Goal: Information Seeking & Learning: Learn about a topic

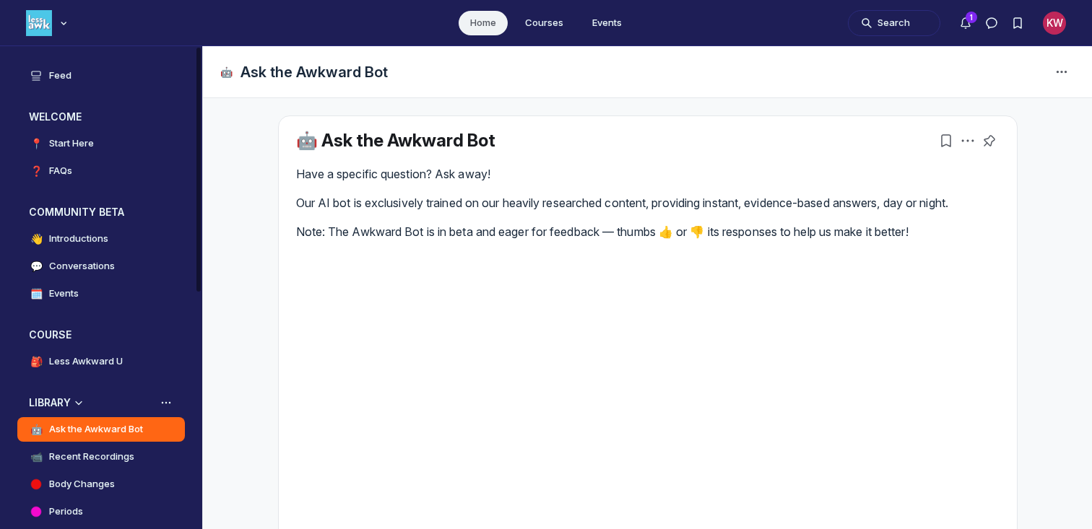
scroll to position [264, 0]
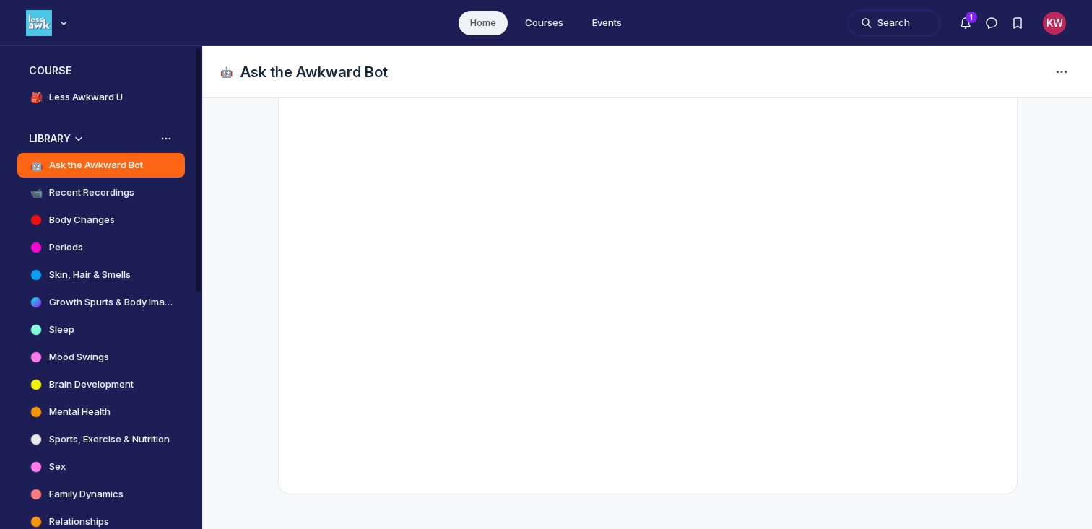
click at [61, 136] on h3 "LIBRARY" at bounding box center [50, 138] width 42 height 14
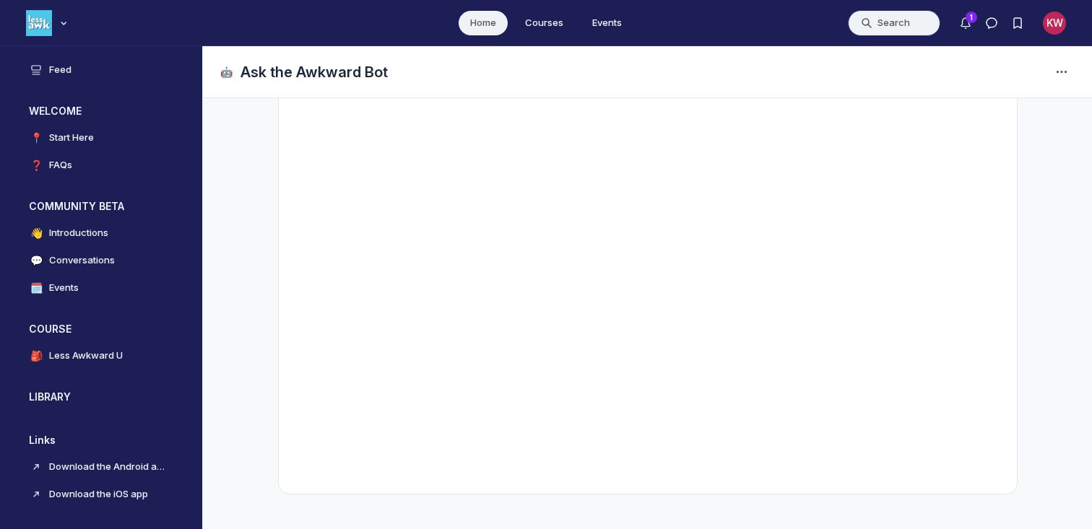
click at [906, 25] on button "Search" at bounding box center [894, 23] width 92 height 26
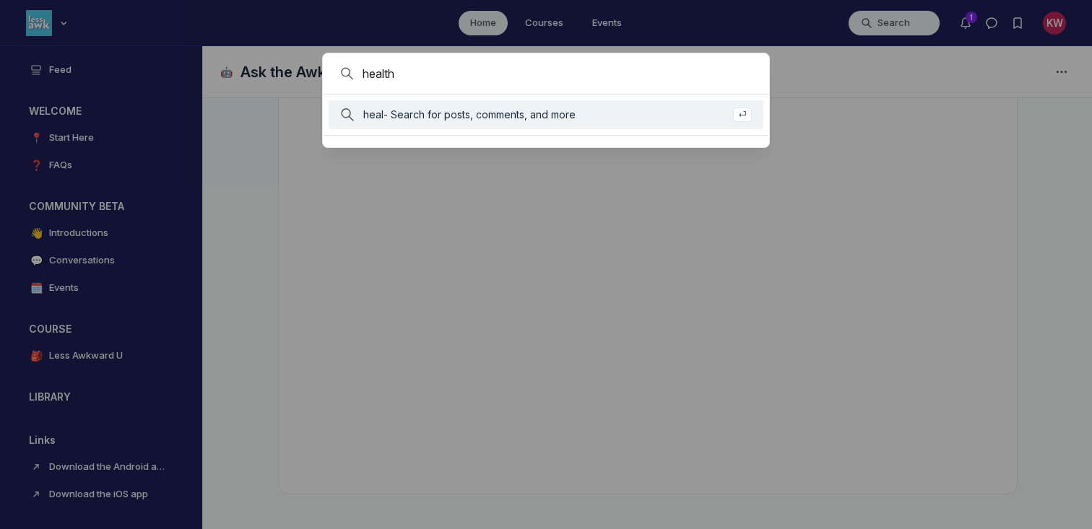
type input "health"
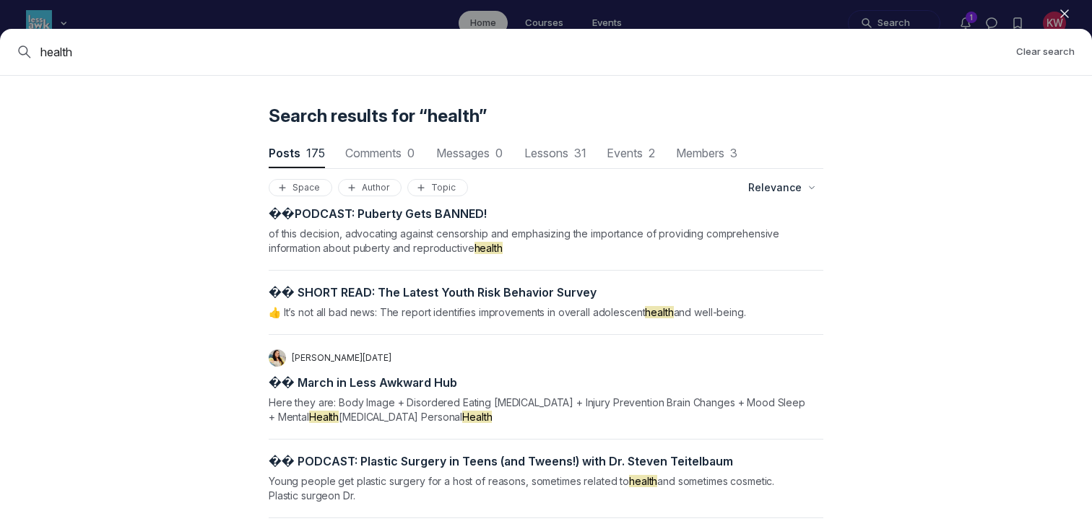
scroll to position [4392, 0]
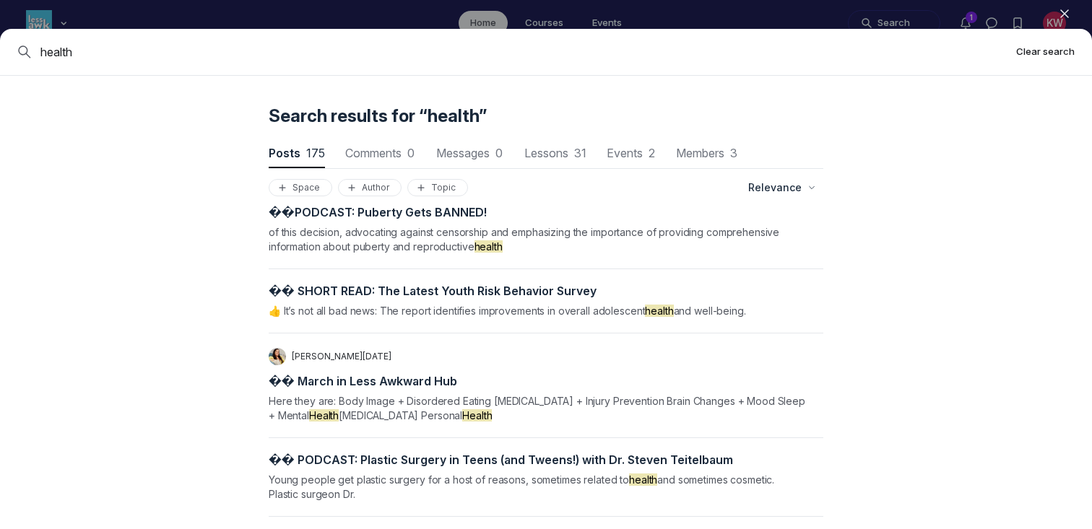
click at [1024, 56] on button "Clear search" at bounding box center [1045, 52] width 59 height 14
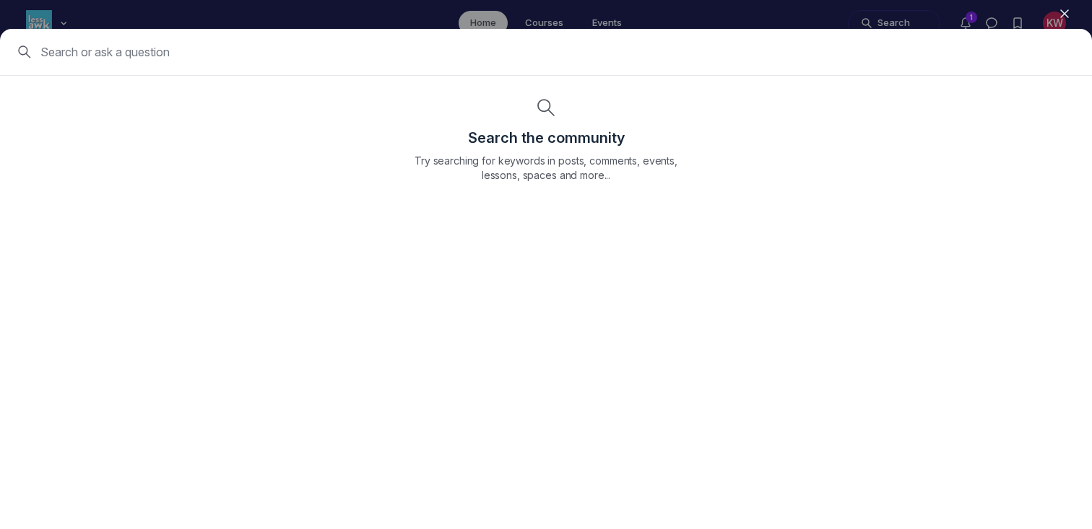
click at [506, 56] on input at bounding box center [557, 51] width 1034 height 17
type input "doctor"
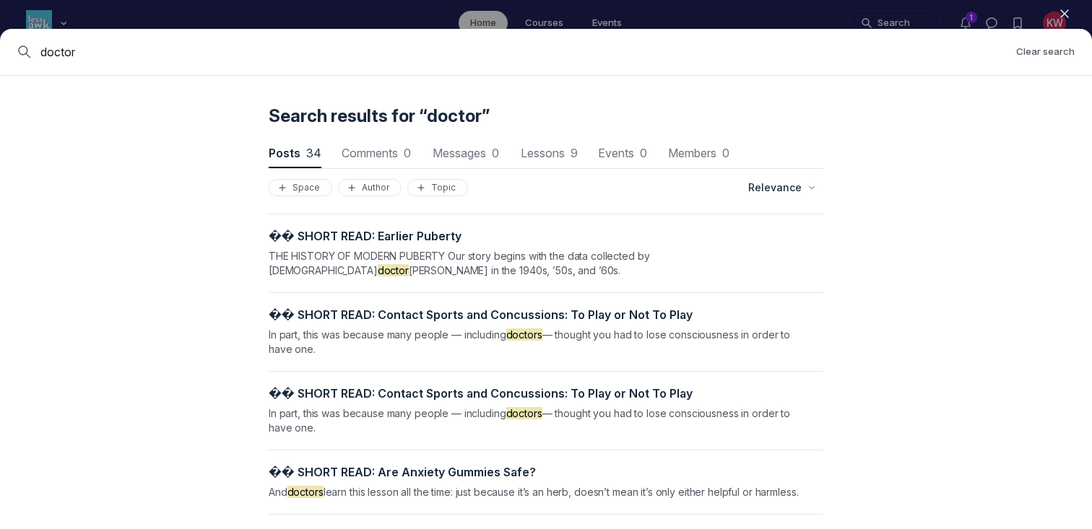
scroll to position [2625, 0]
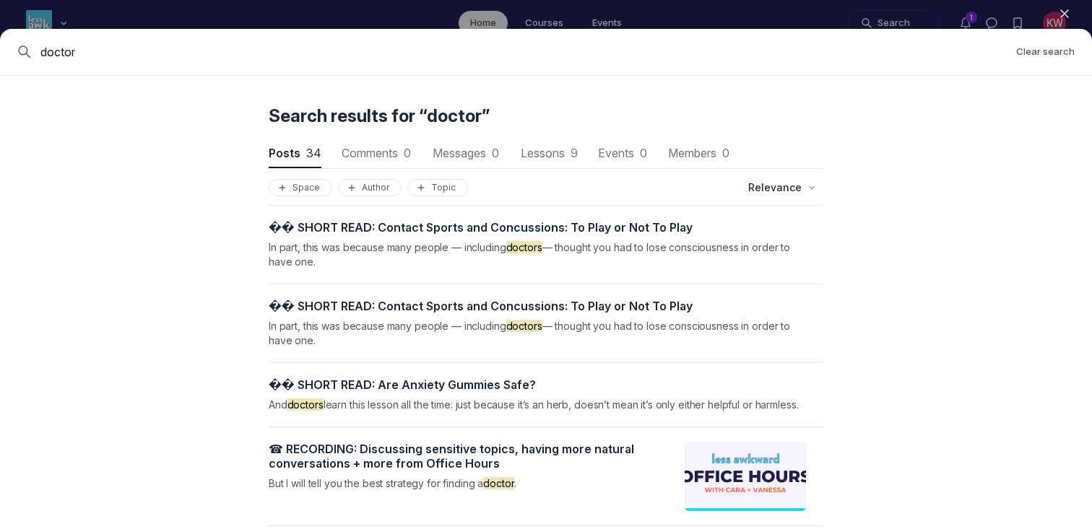
drag, startPoint x: 142, startPoint y: 57, endPoint x: 5, endPoint y: 47, distance: 136.9
click at [5, 47] on div "doctor Clear search" at bounding box center [546, 52] width 1092 height 47
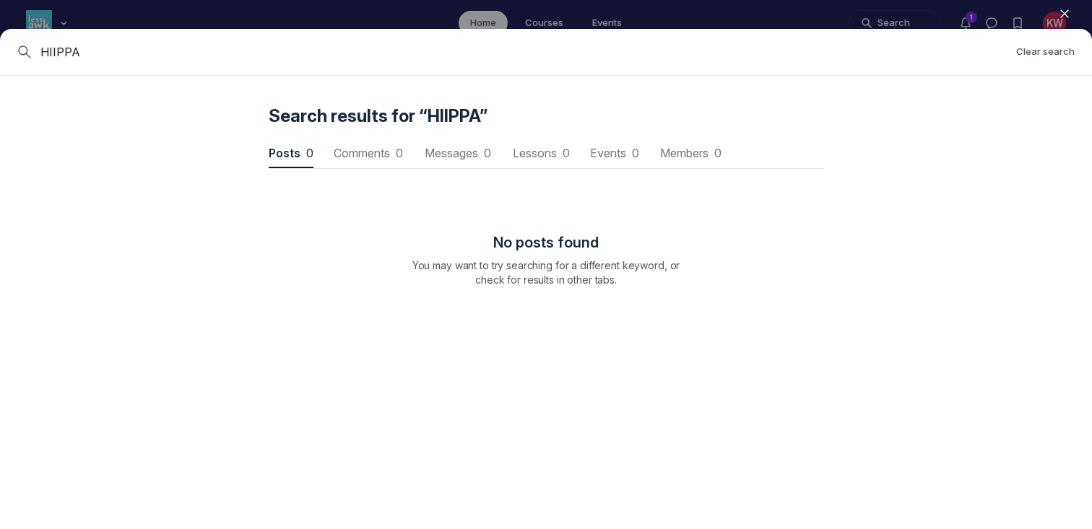
click at [139, 57] on input "HIIPPA" at bounding box center [522, 51] width 964 height 17
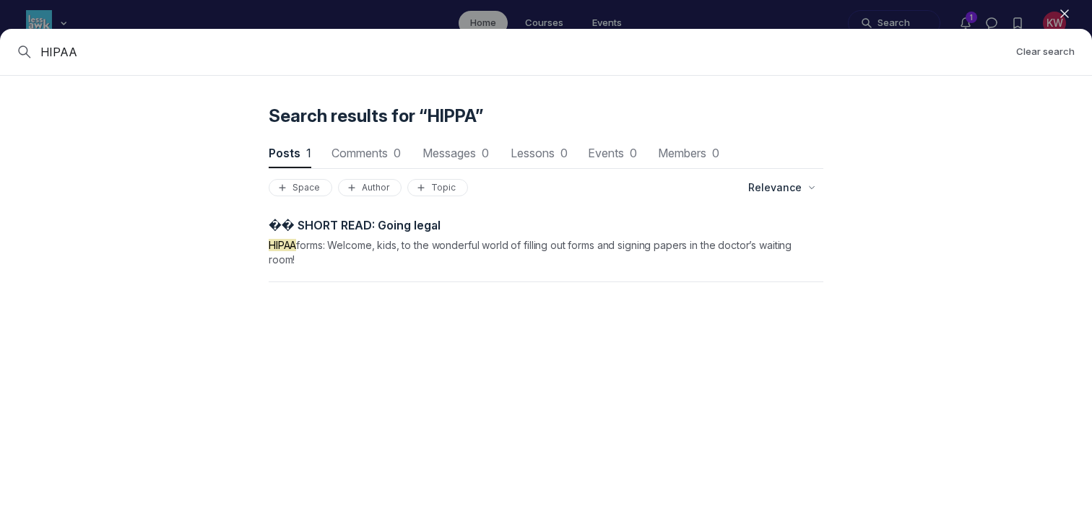
type input "HIPAA"
drag, startPoint x: 105, startPoint y: 49, endPoint x: 29, endPoint y: 39, distance: 76.5
click at [29, 39] on div "HIPAA Clear search" at bounding box center [546, 52] width 1092 height 47
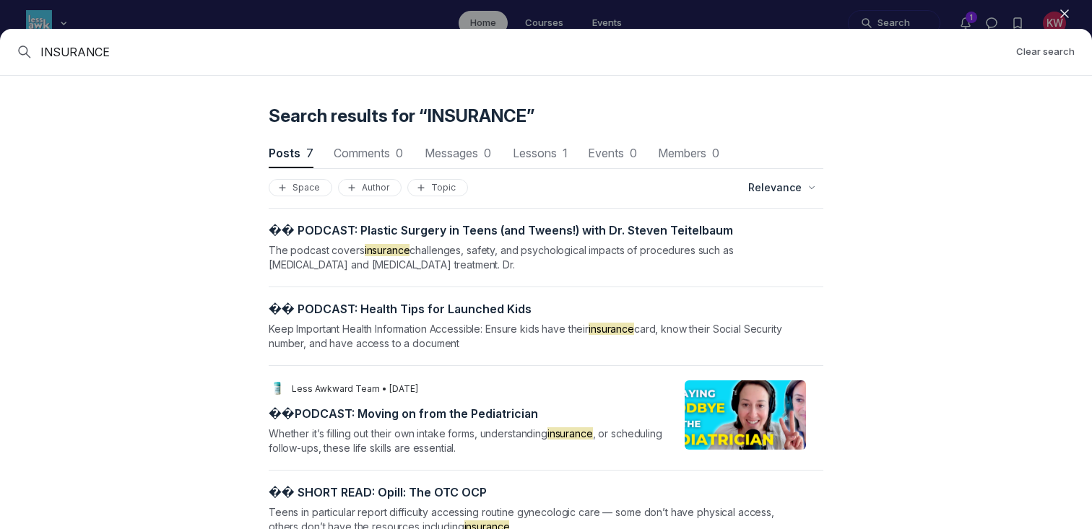
scroll to position [0, 0]
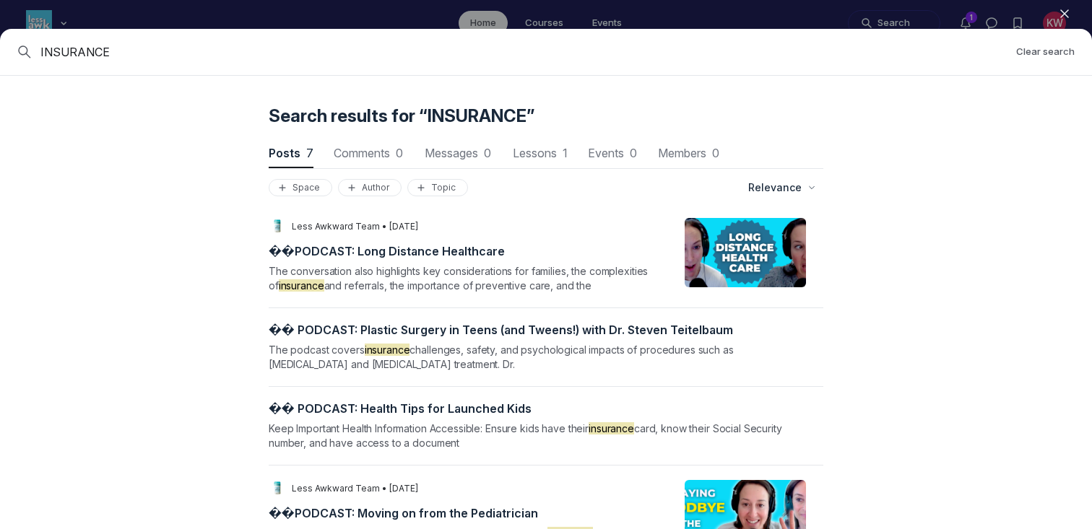
drag, startPoint x: 146, startPoint y: 46, endPoint x: 0, endPoint y: 35, distance: 146.2
click at [0, 38] on div "INSURANCE Clear search" at bounding box center [546, 52] width 1092 height 47
type input "healthcare"
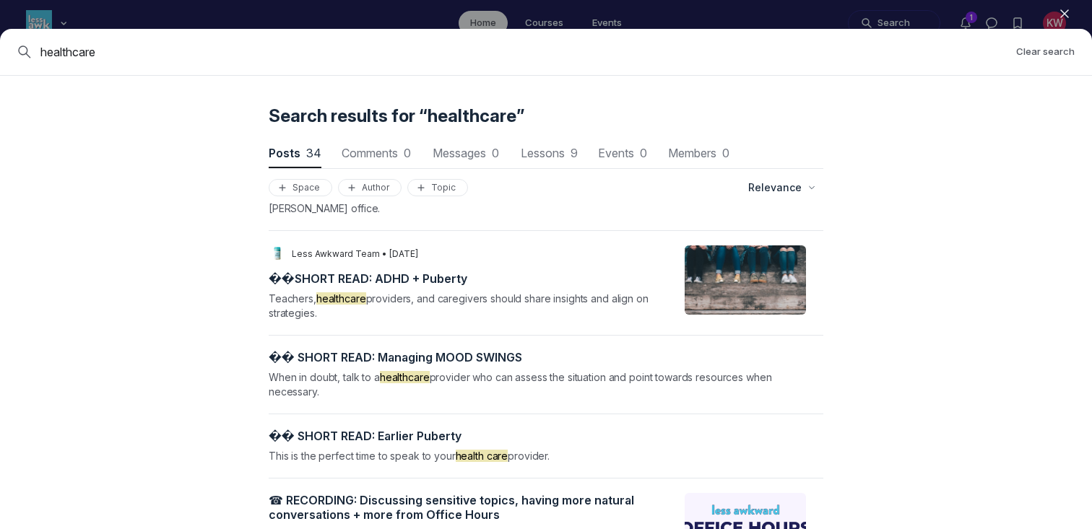
scroll to position [2637, 0]
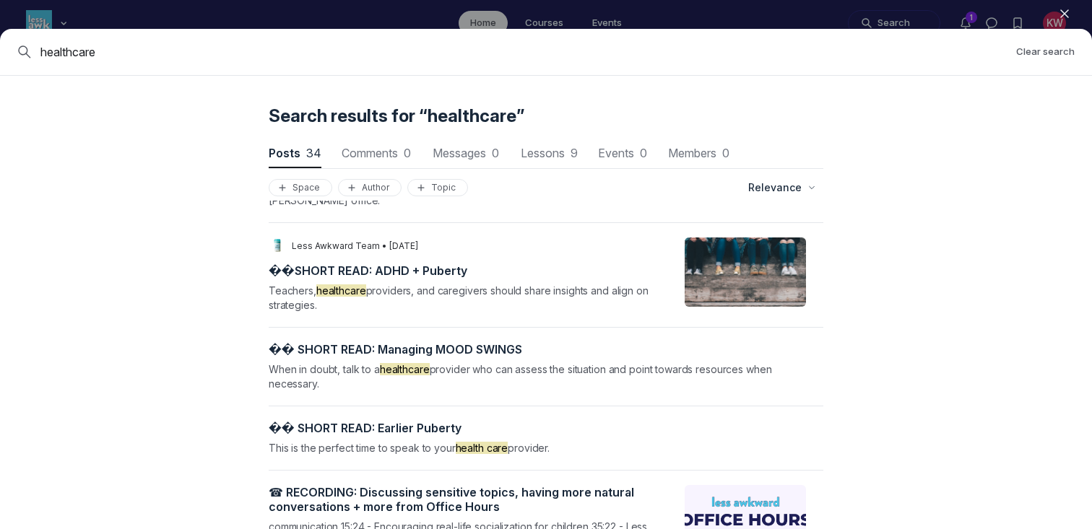
drag, startPoint x: 140, startPoint y: 53, endPoint x: 0, endPoint y: 51, distance: 140.1
click at [0, 51] on div "healthcare Clear search" at bounding box center [546, 52] width 1092 height 47
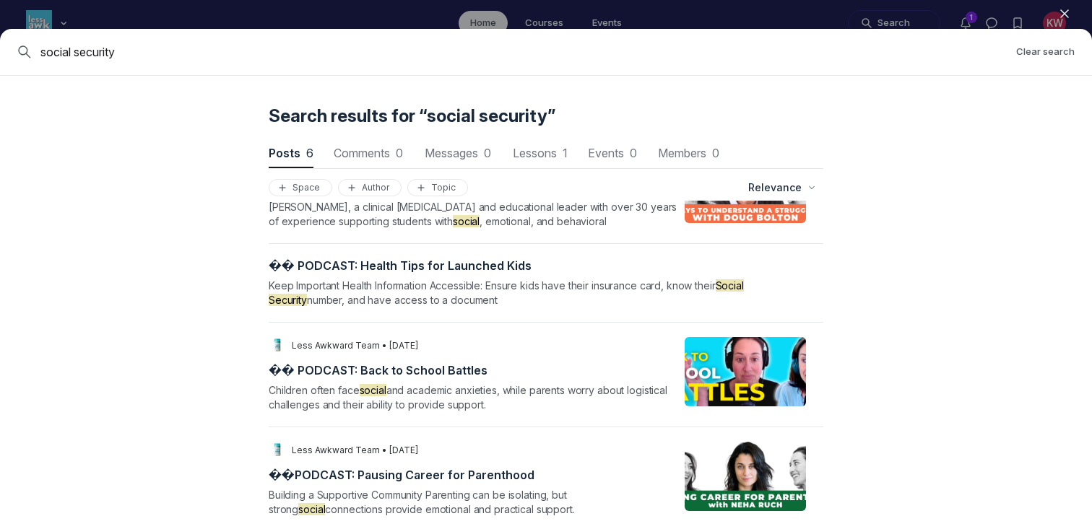
scroll to position [268, 0]
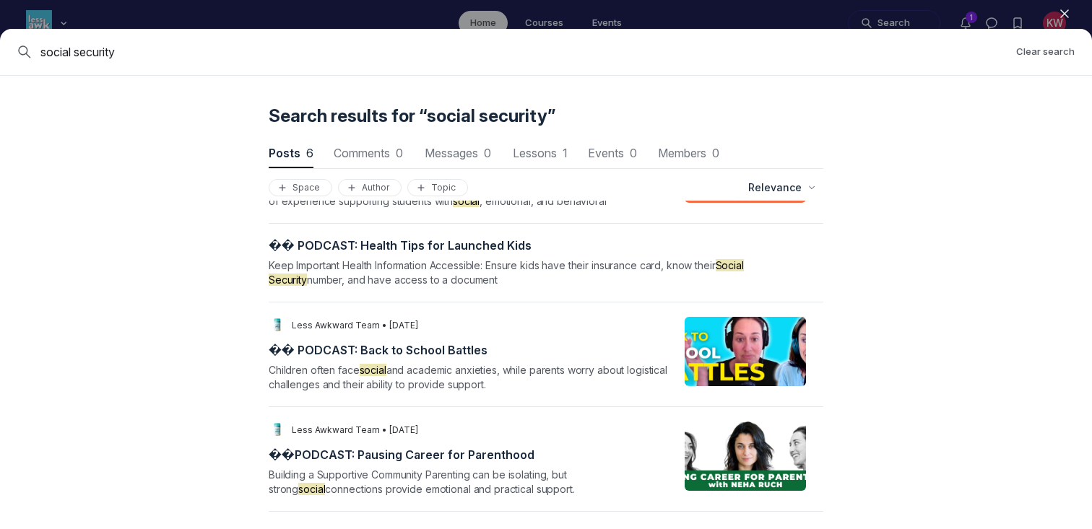
drag, startPoint x: 152, startPoint y: 50, endPoint x: 0, endPoint y: 43, distance: 151.8
click at [0, 43] on div "social security Clear search" at bounding box center [546, 52] width 1092 height 47
type input "privacy"
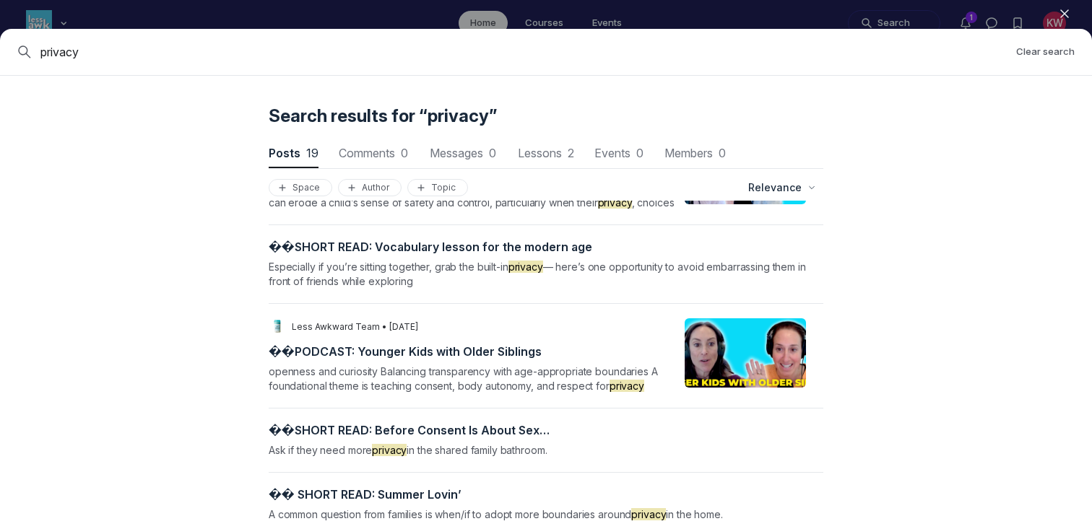
scroll to position [1300, 0]
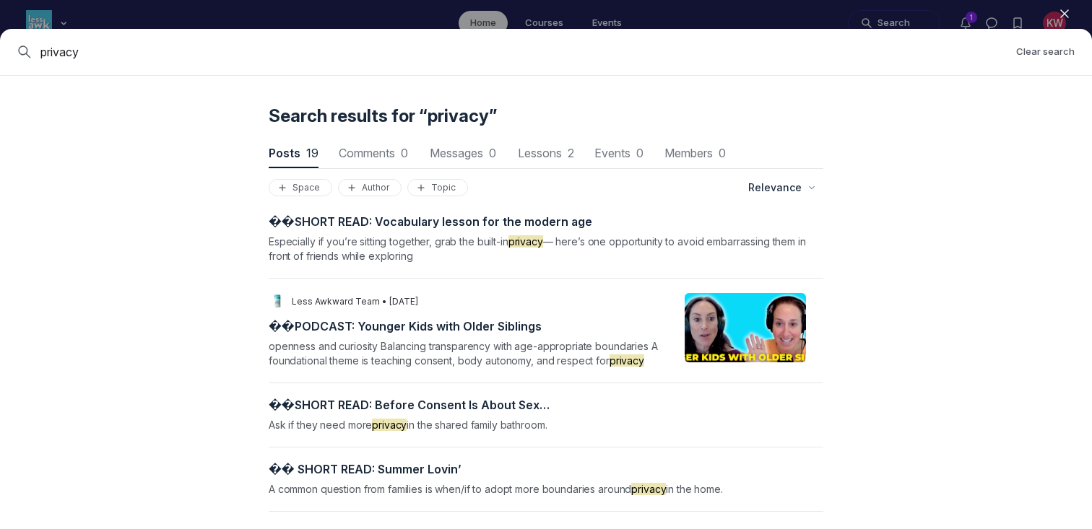
drag, startPoint x: 126, startPoint y: 55, endPoint x: 27, endPoint y: 32, distance: 100.9
click at [29, 32] on div "privacy Clear search" at bounding box center [546, 52] width 1092 height 47
type input "information"
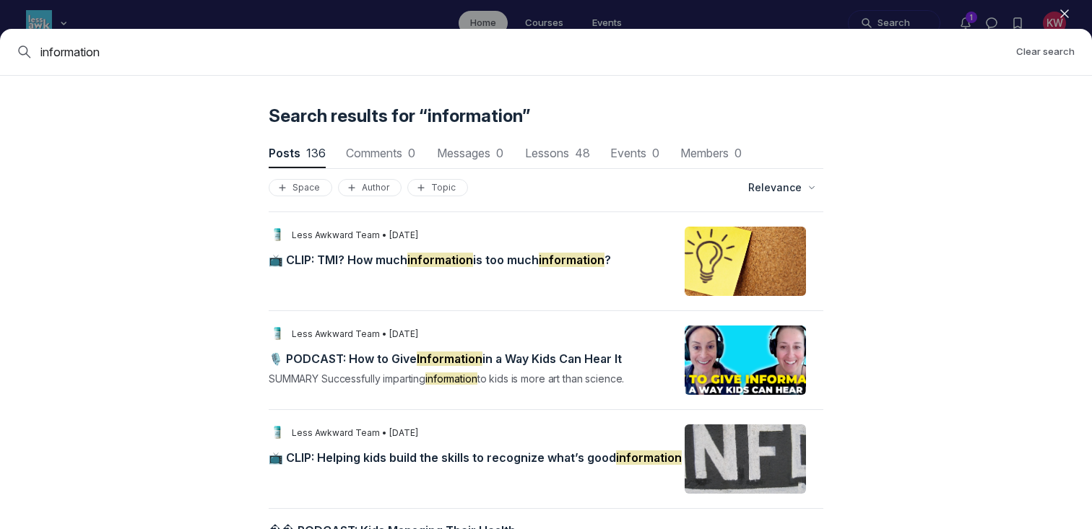
scroll to position [61, 0]
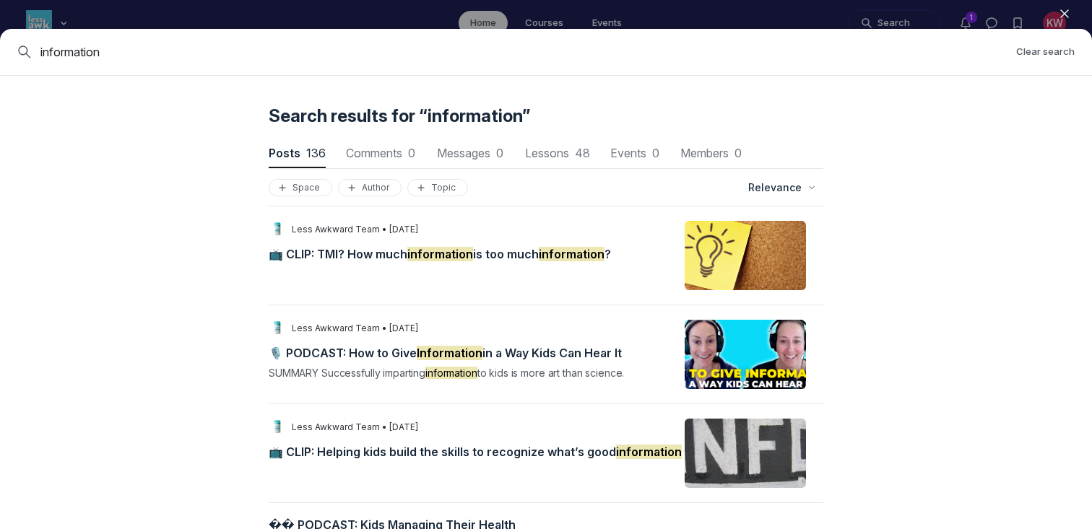
click at [401, 248] on span "📺 CLIP: TMI? How much information is too much information ?" at bounding box center [440, 254] width 342 height 14
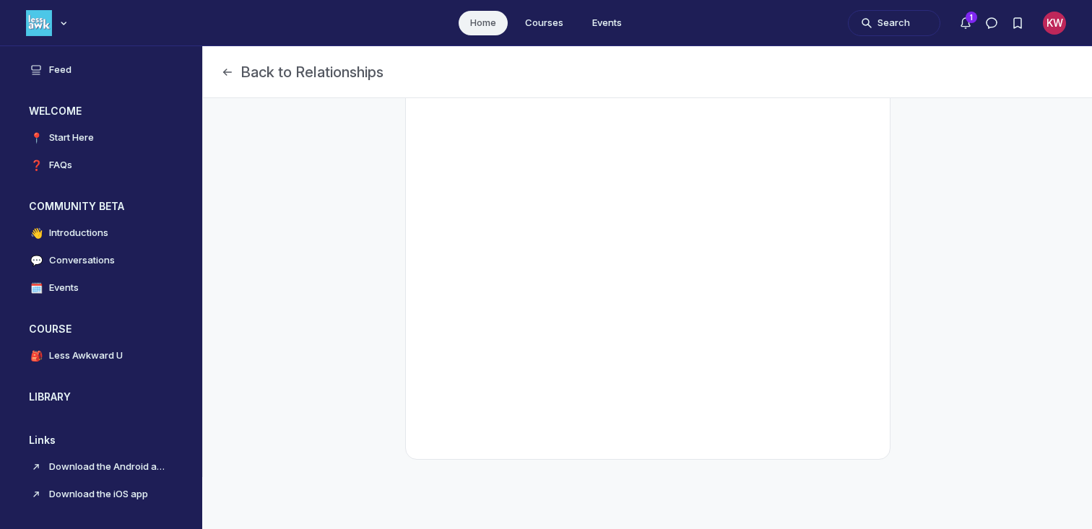
scroll to position [483, 0]
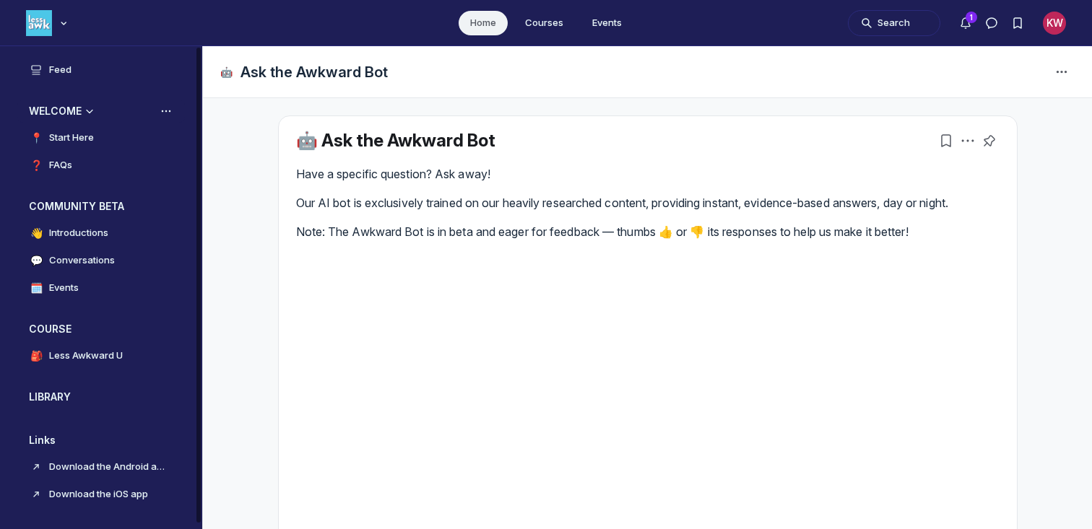
click at [68, 107] on h3 "WELCOME" at bounding box center [55, 111] width 53 height 14
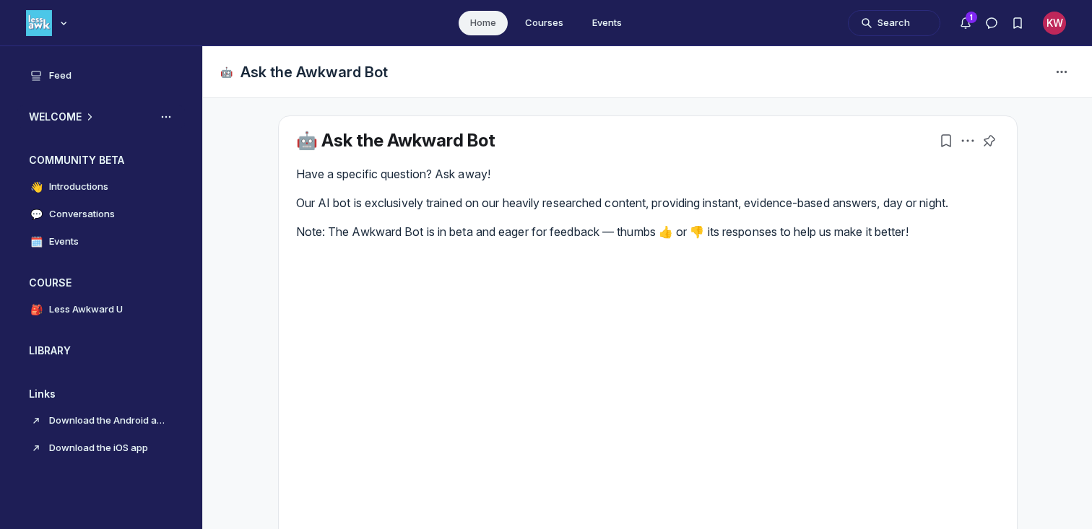
click at [66, 111] on h3 "WELCOME" at bounding box center [55, 117] width 53 height 14
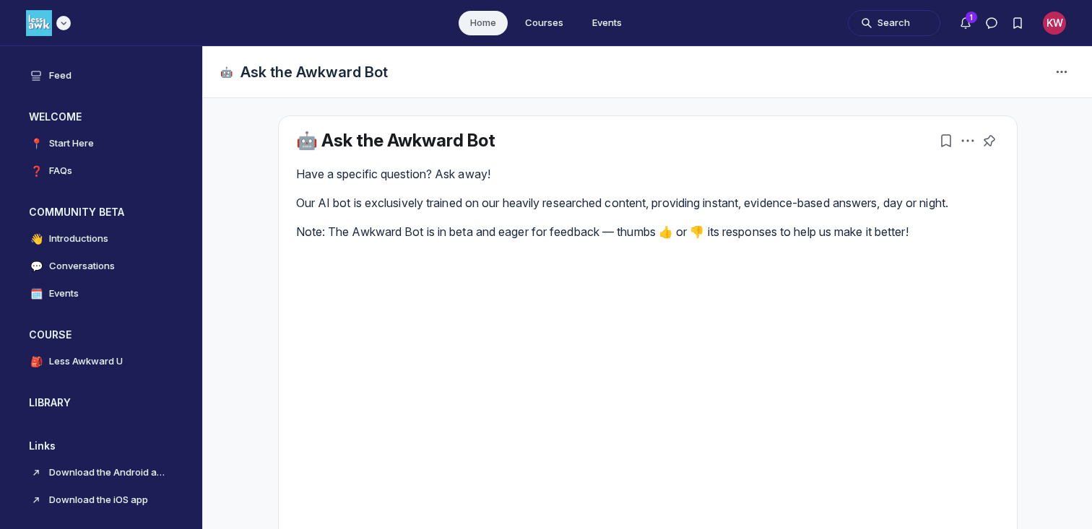
click at [54, 19] on div "Main navigation bar" at bounding box center [48, 23] width 45 height 26
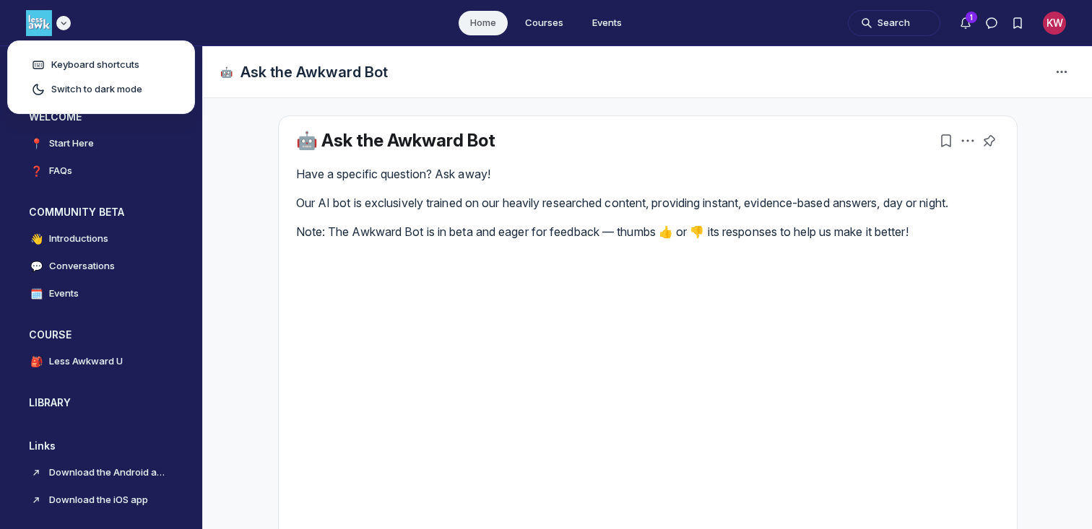
click at [56, 19] on icon "Main navigation bar" at bounding box center [63, 23] width 14 height 9
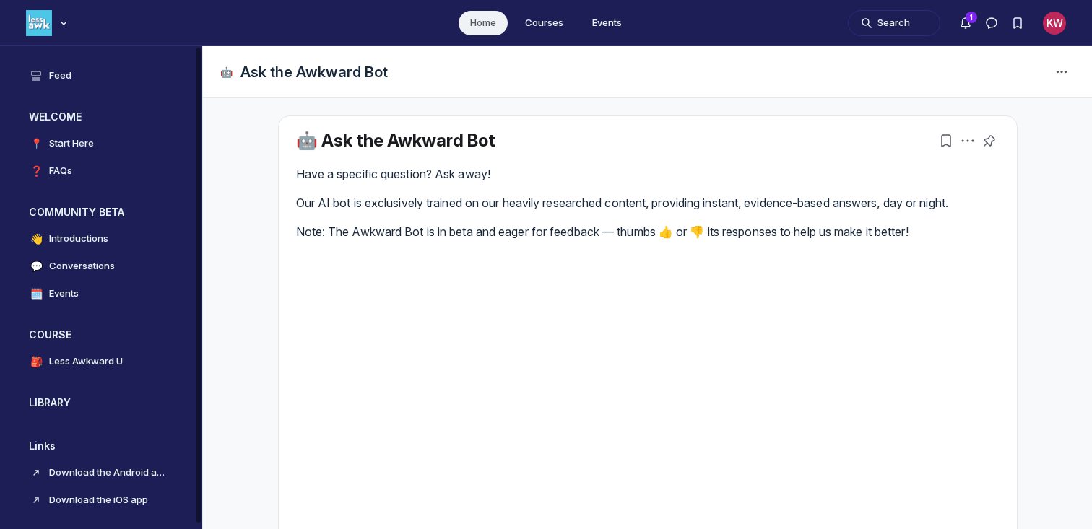
scroll to position [6, 0]
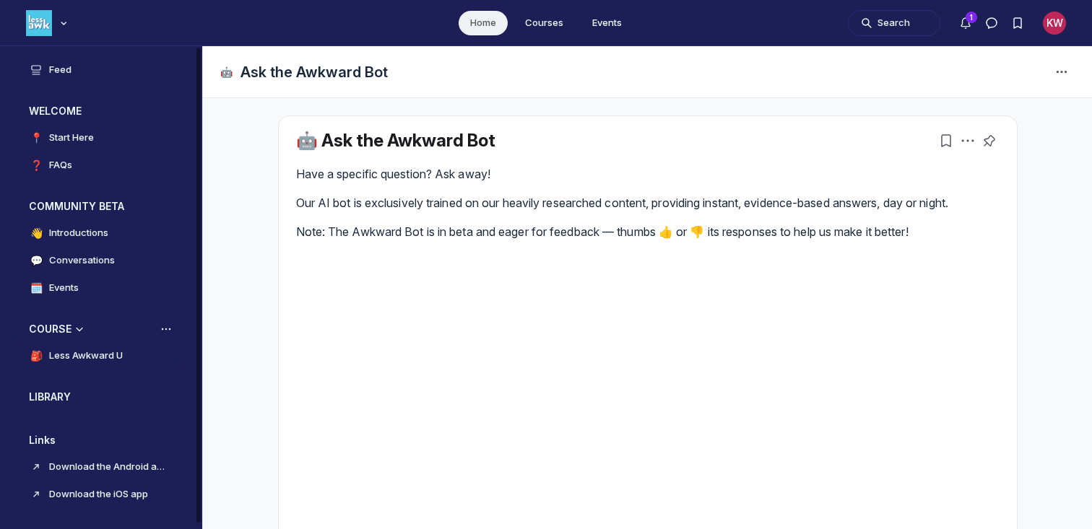
click at [79, 362] on h4 "Less Awkward U" at bounding box center [86, 356] width 74 height 14
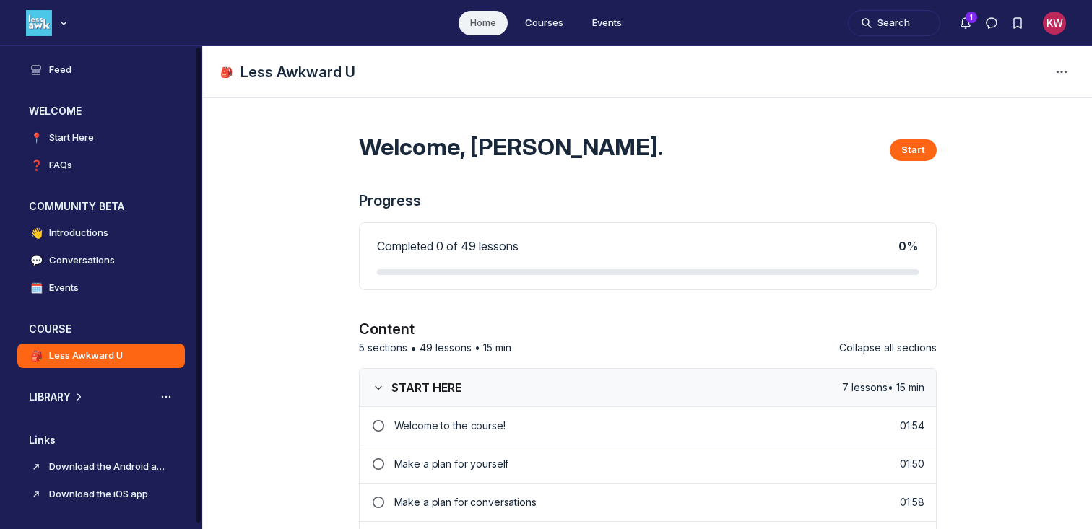
click at [56, 399] on h3 "LIBRARY" at bounding box center [50, 397] width 42 height 14
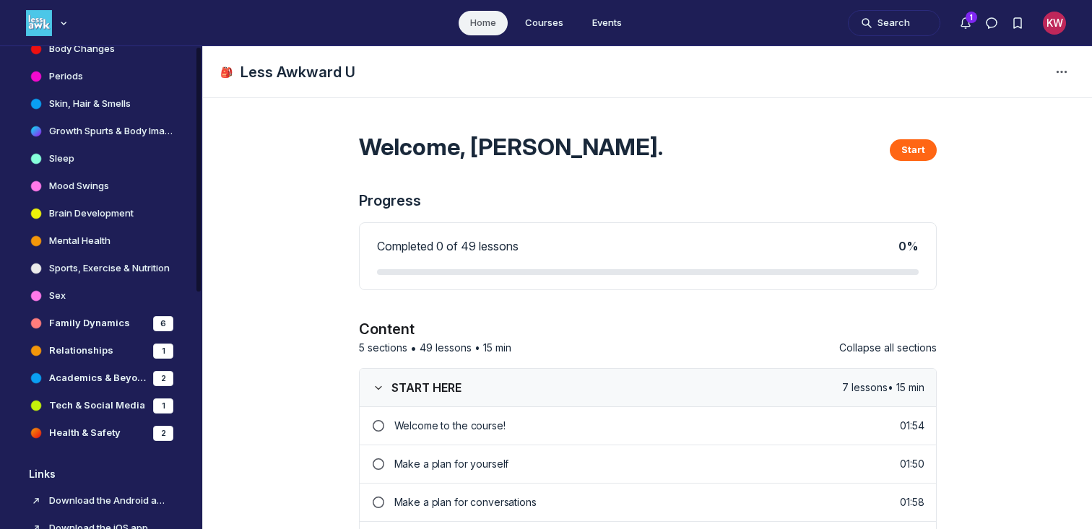
scroll to position [464, 0]
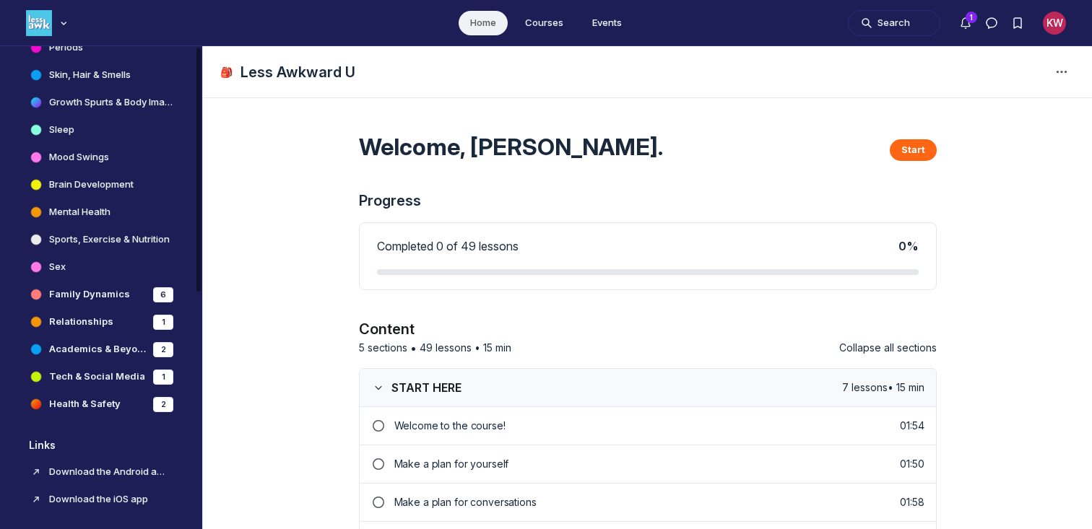
click at [100, 378] on h4 "Tech & Social Media" at bounding box center [97, 377] width 96 height 14
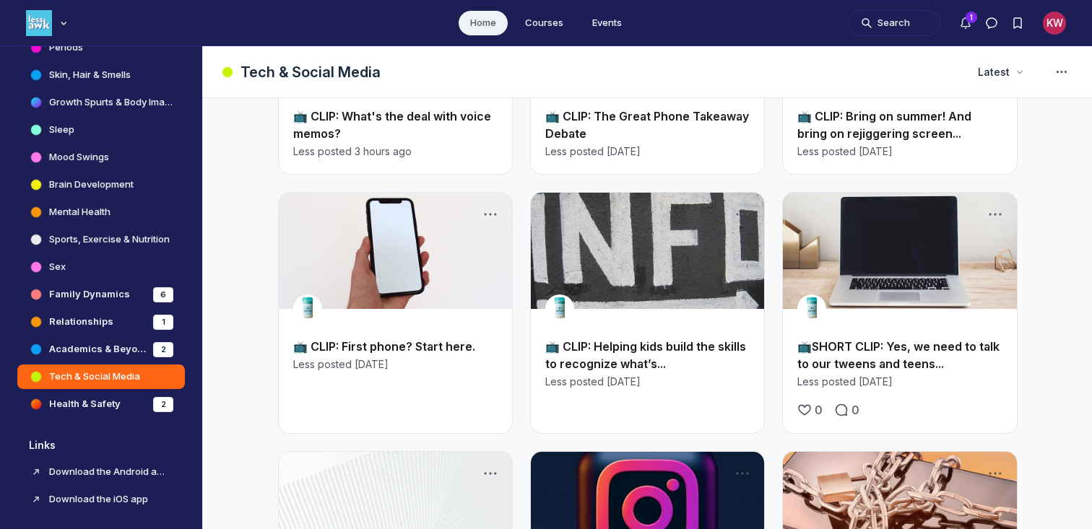
scroll to position [197, 0]
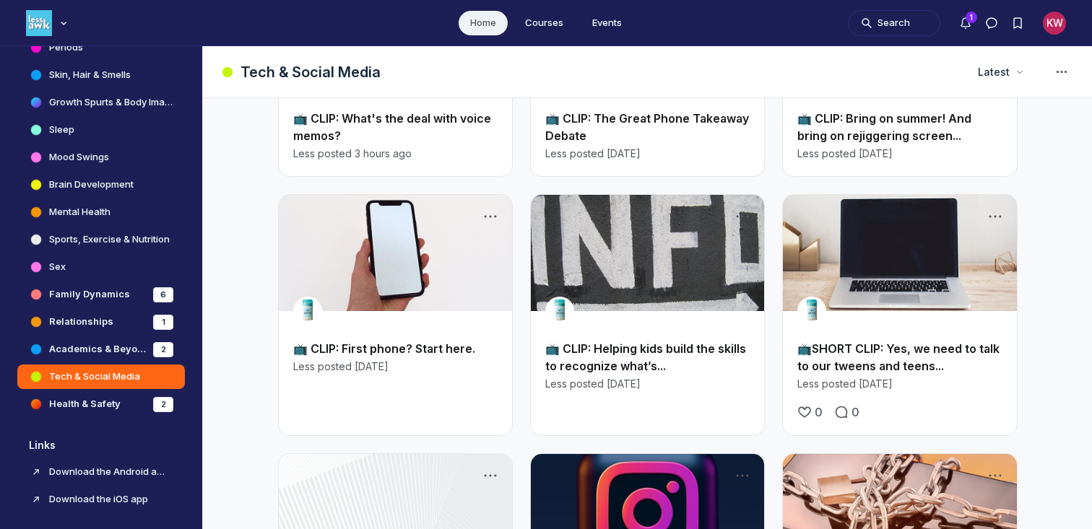
click at [604, 352] on link "📺 CLIP: Helping kids build the skills to recognize what’s..." at bounding box center [645, 358] width 201 height 32
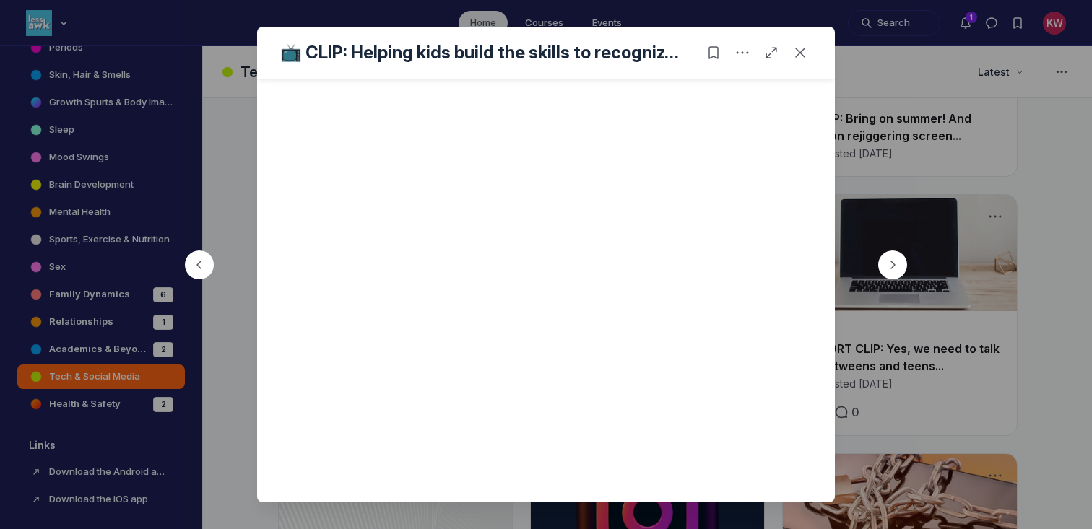
scroll to position [383, 0]
click at [801, 49] on icon "Close post" at bounding box center [800, 53] width 14 height 14
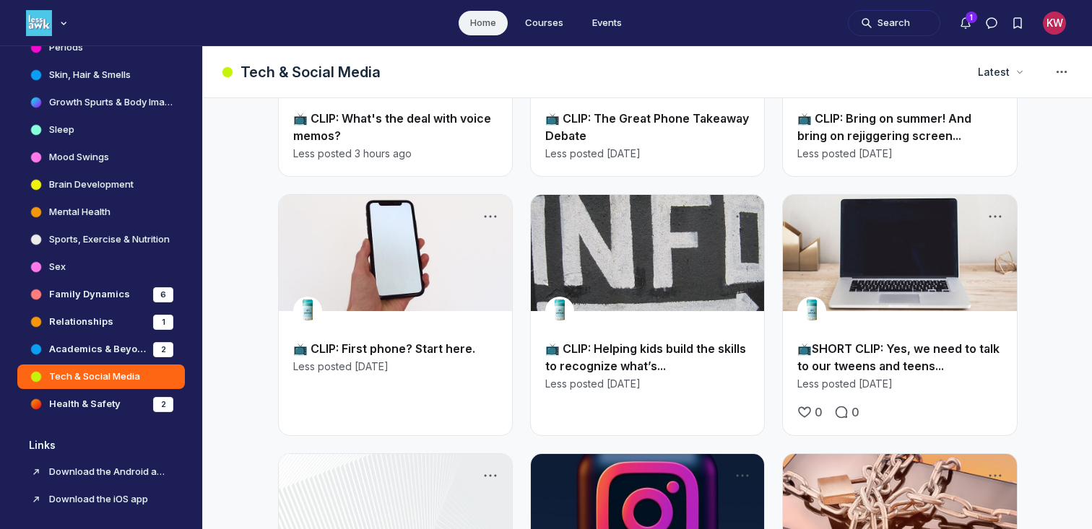
click at [620, 359] on link "📺 CLIP: Helping kids build the skills to recognize what’s..." at bounding box center [645, 358] width 201 height 32
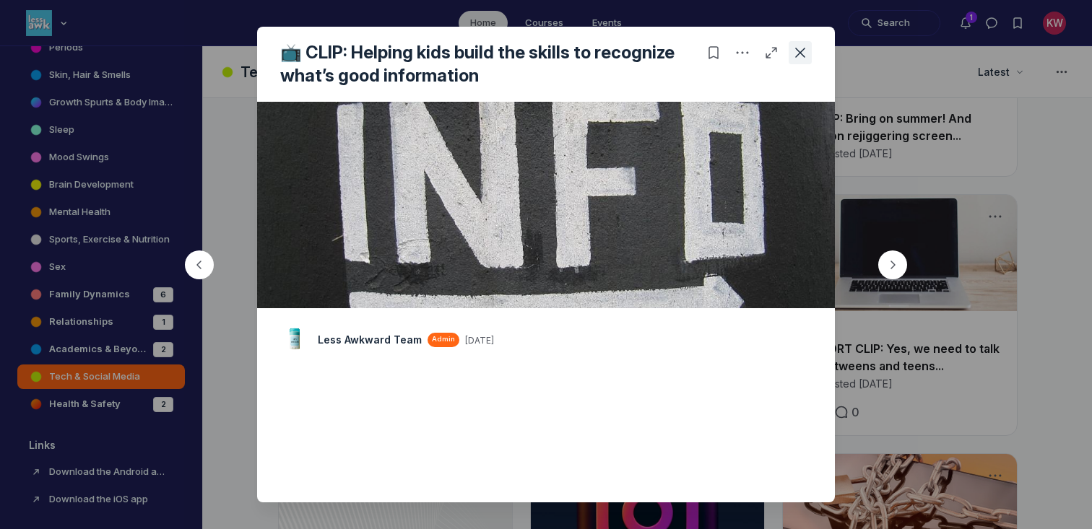
click at [805, 53] on icon "Close post" at bounding box center [800, 53] width 14 height 14
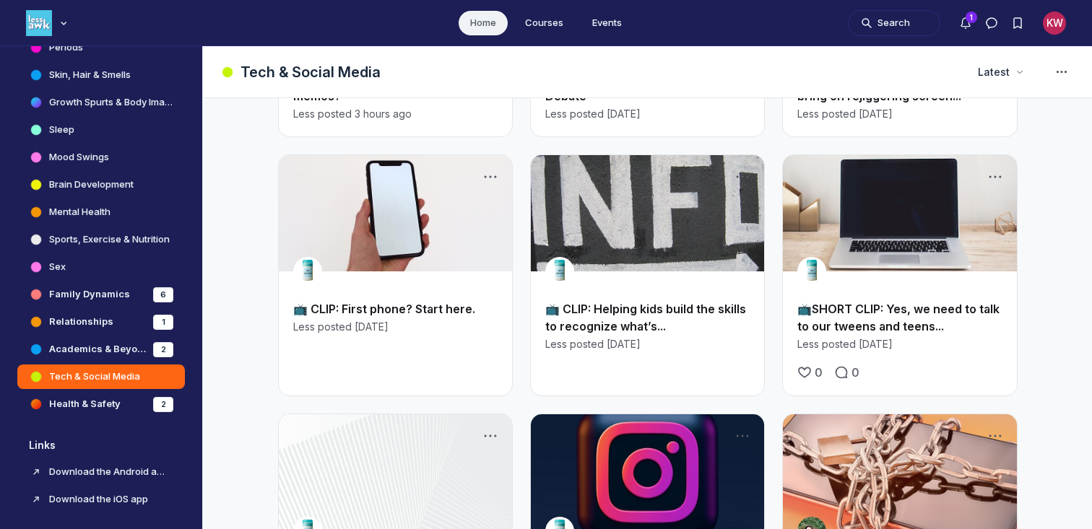
scroll to position [240, 0]
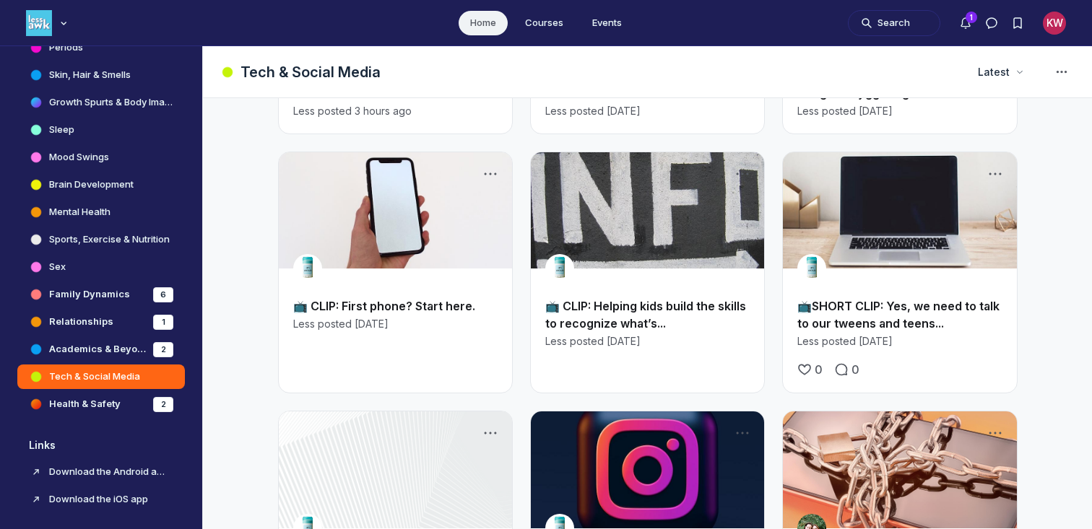
click at [851, 322] on link "📺SHORT CLIP: Yes, we need to talk to our tweens and teens..." at bounding box center [898, 315] width 202 height 32
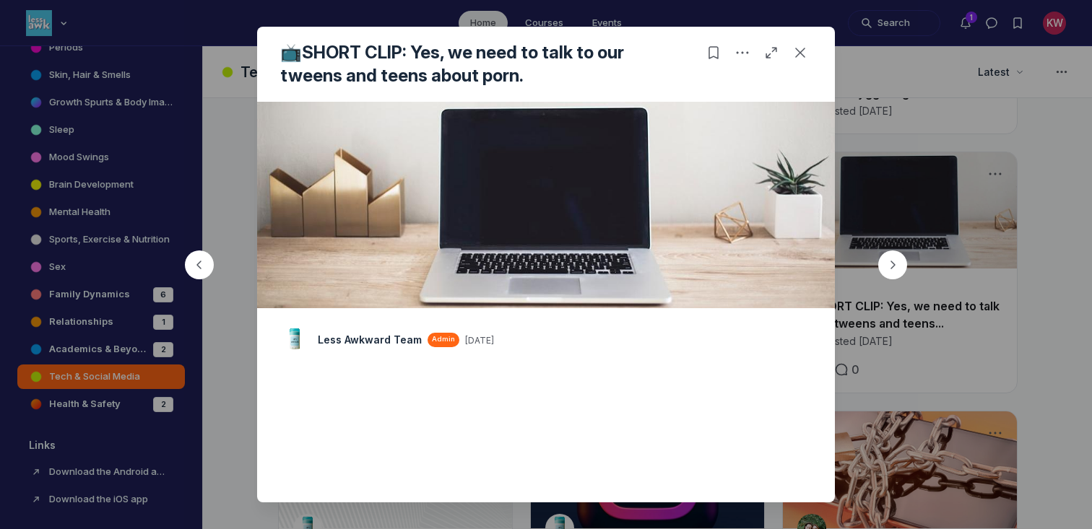
click at [898, 196] on div at bounding box center [546, 264] width 1092 height 529
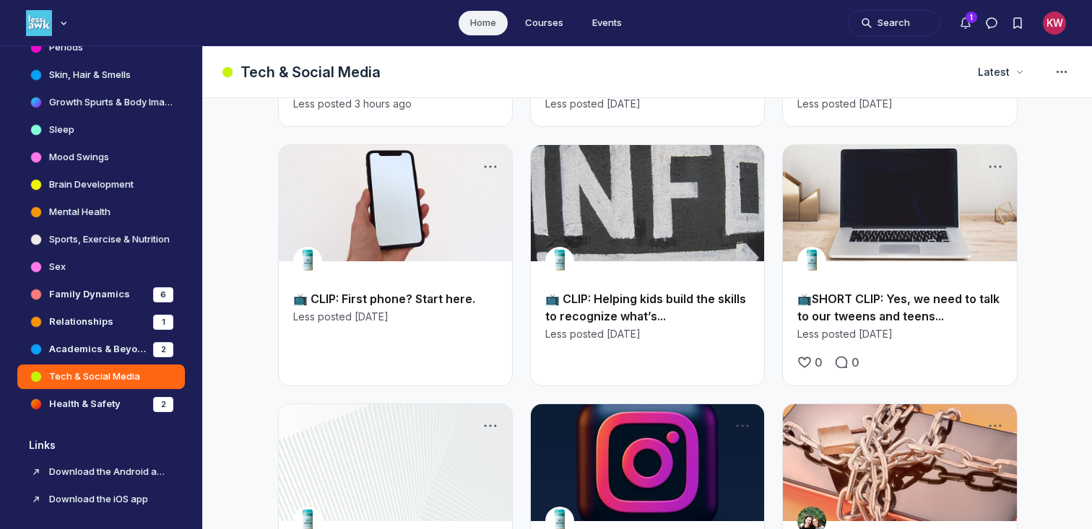
scroll to position [213, 0]
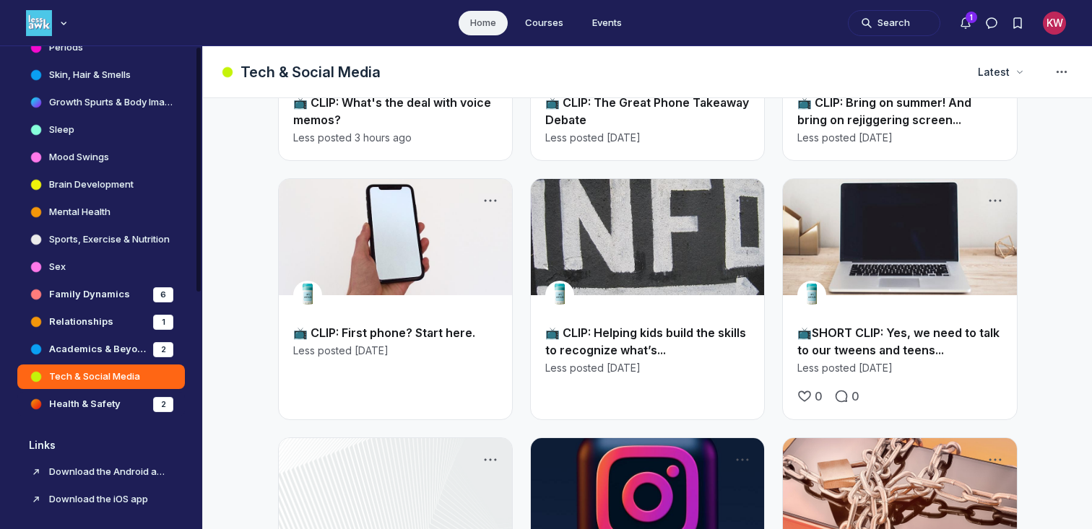
click at [74, 407] on h4 "Health & Safety" at bounding box center [85, 404] width 72 height 14
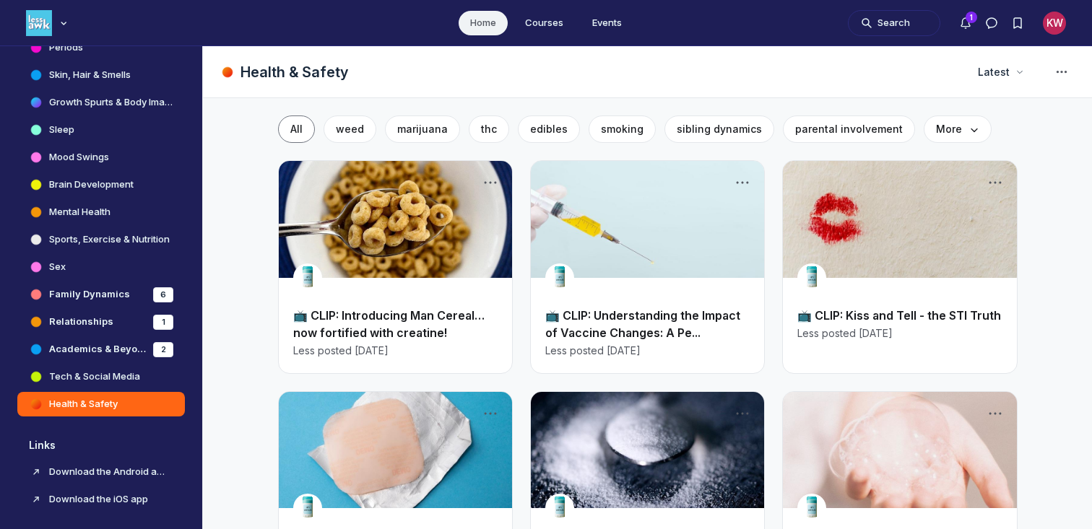
click at [425, 328] on link "📺 CLIP: Introducing Man Cereal…now fortified with creatine!" at bounding box center [388, 324] width 191 height 32
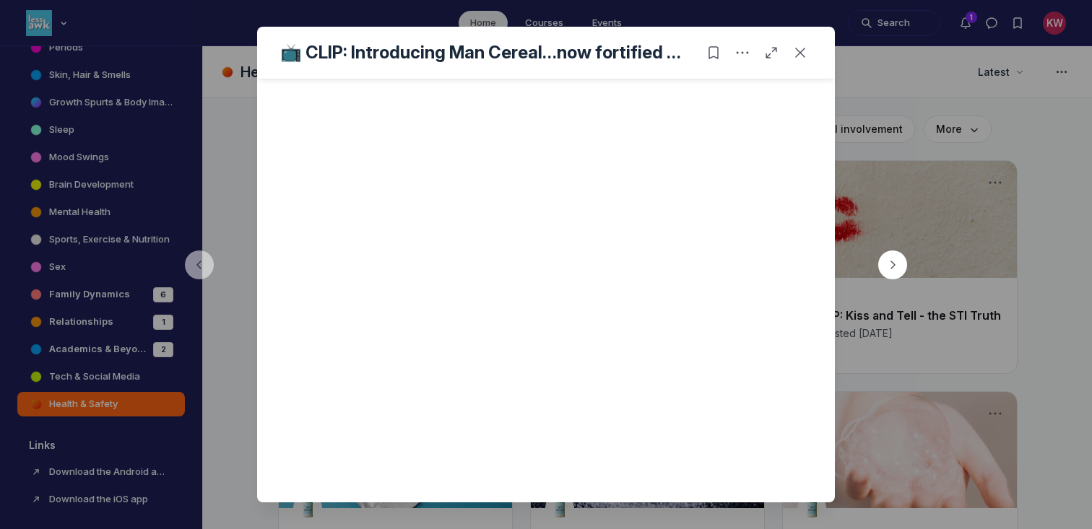
scroll to position [264, 0]
click at [870, 251] on button "button" at bounding box center [892, 264] width 69 height 69
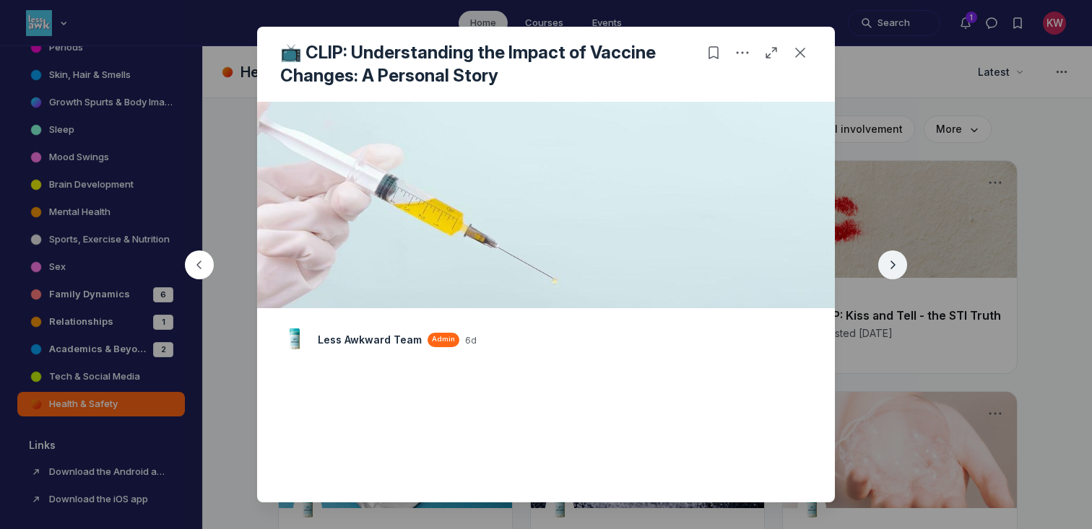
click at [883, 270] on div "button" at bounding box center [892, 265] width 29 height 29
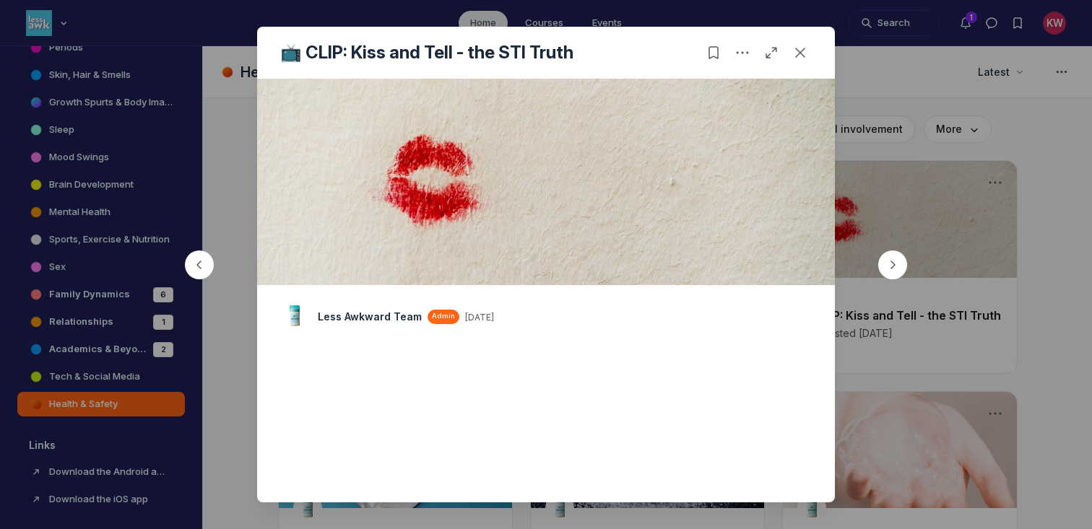
click at [931, 181] on div at bounding box center [546, 264] width 1092 height 529
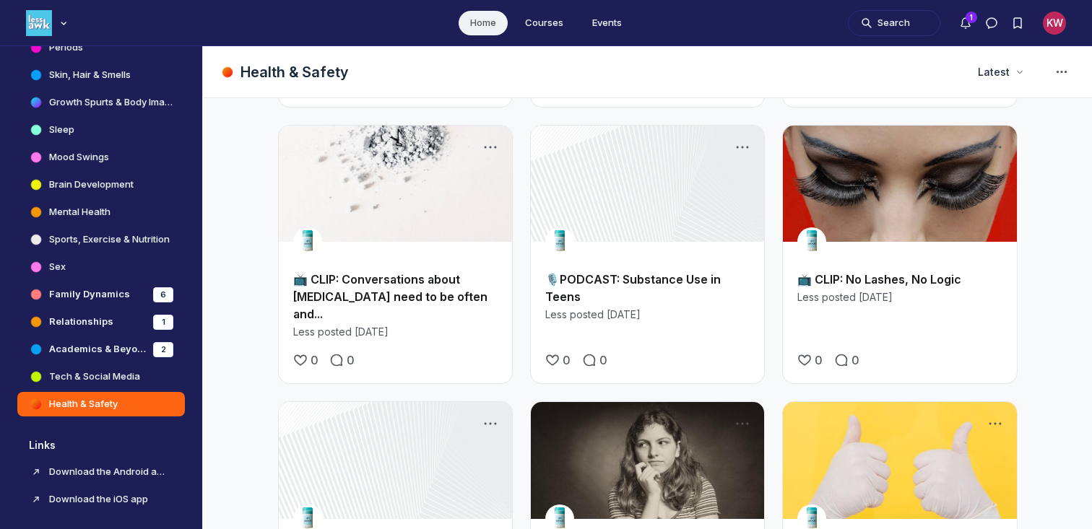
scroll to position [1001, 0]
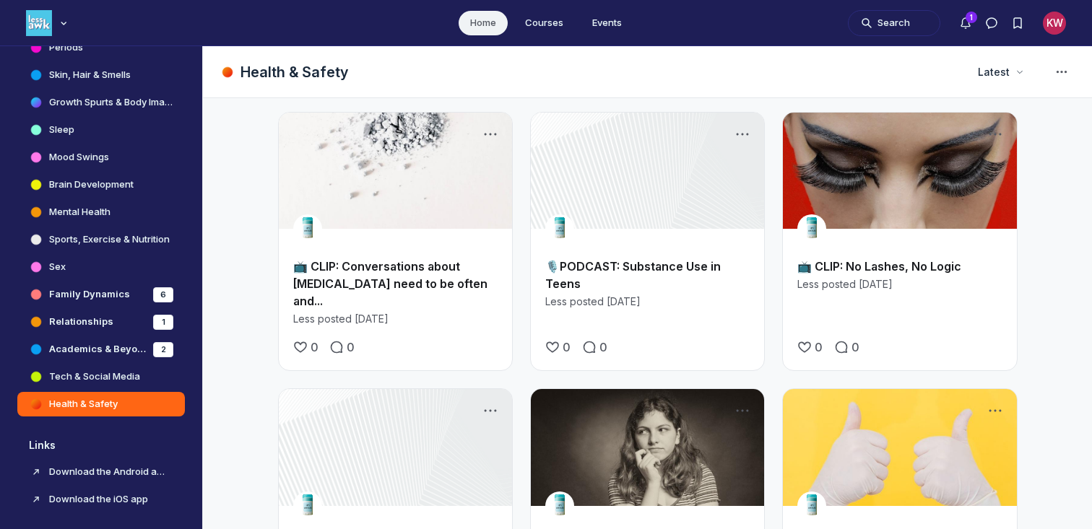
click at [854, 266] on link "📺 CLIP: No Lashes, No Logic" at bounding box center [879, 266] width 164 height 14
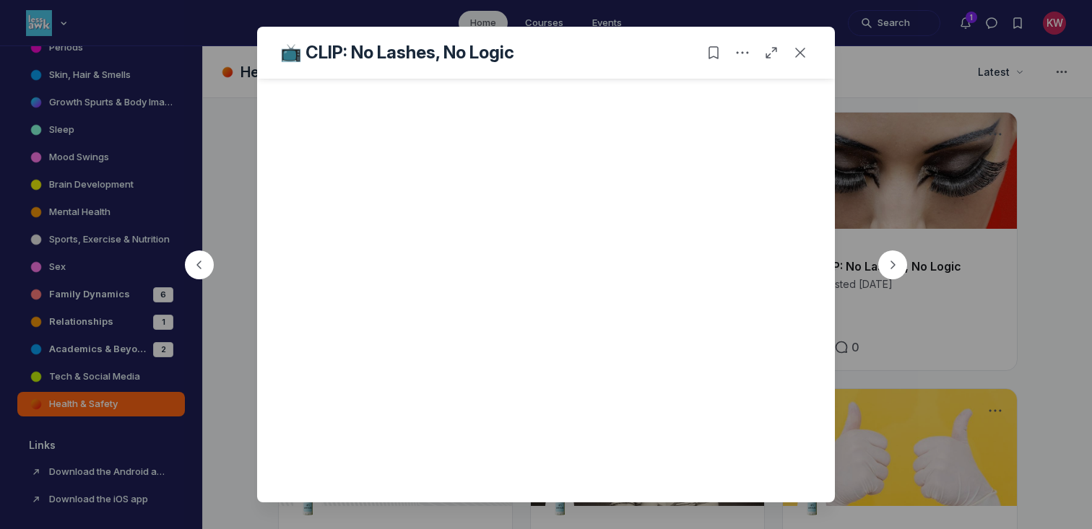
scroll to position [285, 0]
click at [939, 256] on div at bounding box center [546, 264] width 1092 height 529
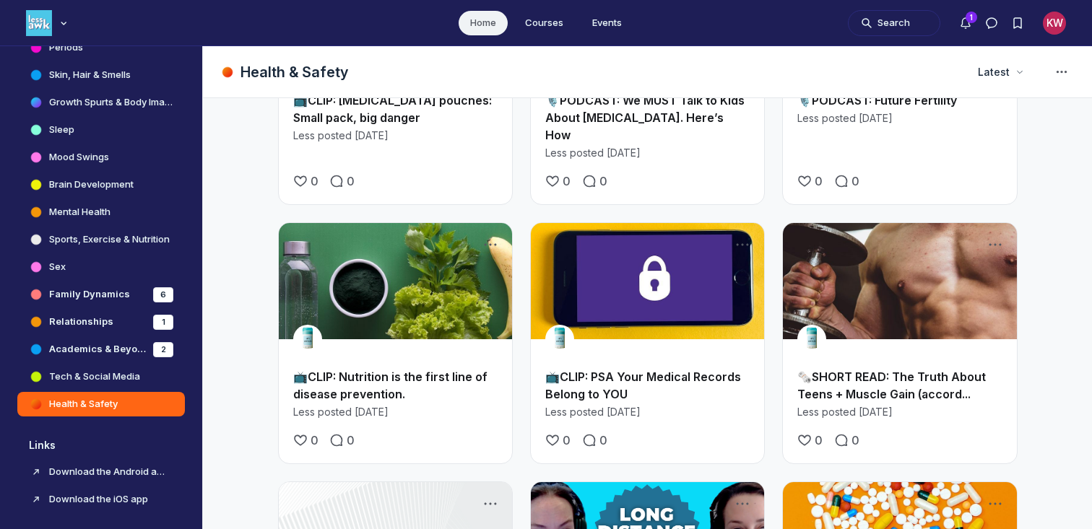
scroll to position [1739, 0]
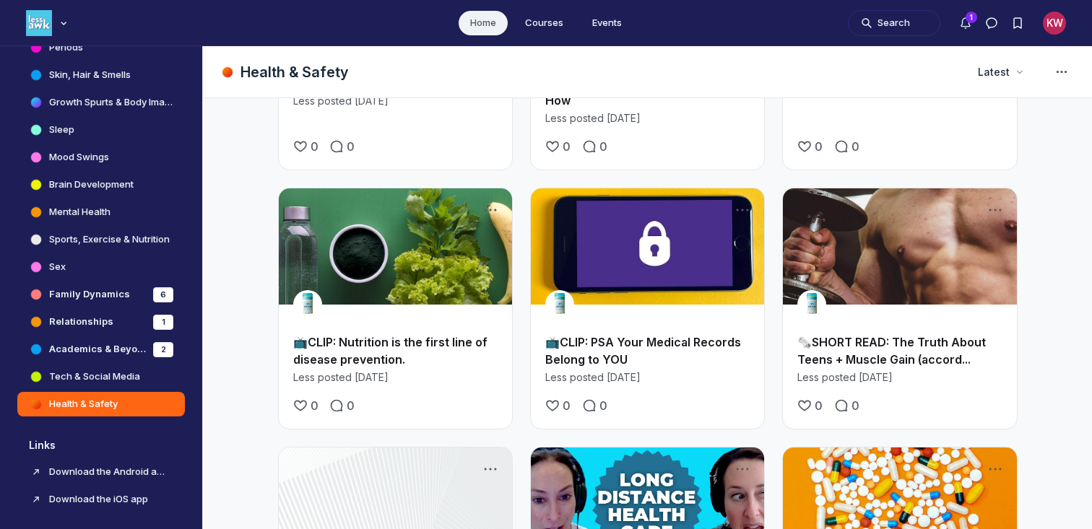
click at [607, 334] on h2 "📺CLIP: PSA Your Medical Records Belong to YOU" at bounding box center [647, 351] width 204 height 35
click at [614, 248] on link "Main Content" at bounding box center [647, 247] width 233 height 117
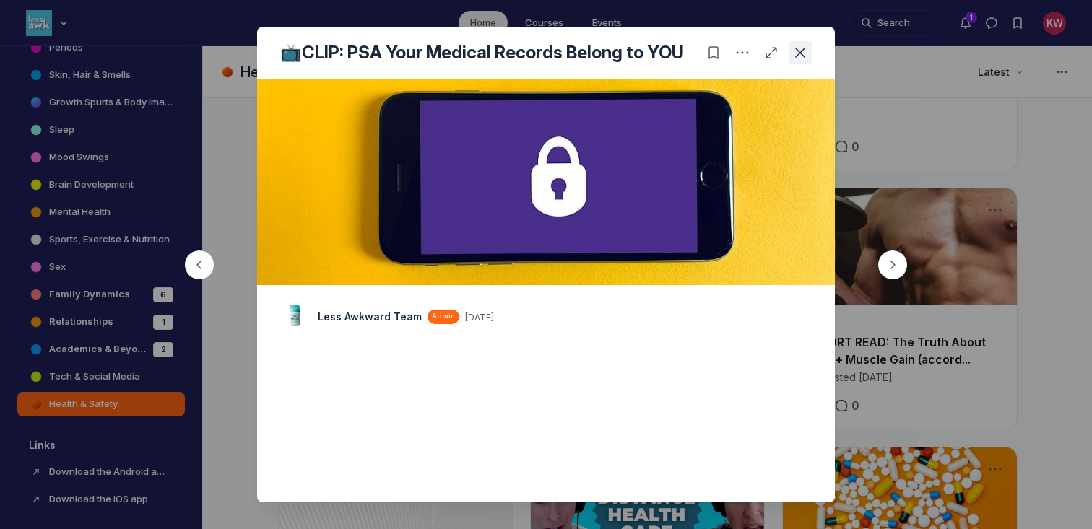
click at [804, 63] on button "Close post" at bounding box center [800, 52] width 23 height 23
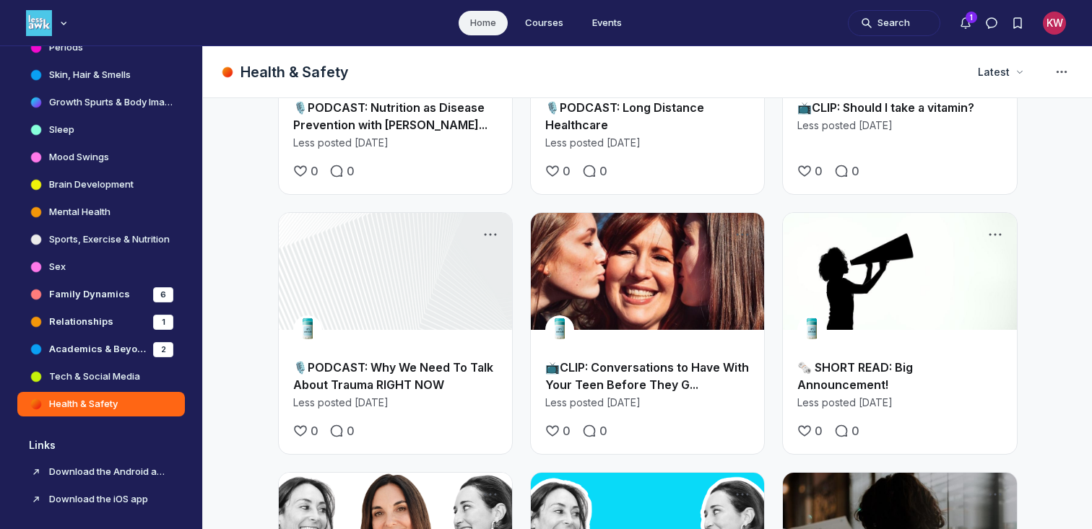
scroll to position [2255, 0]
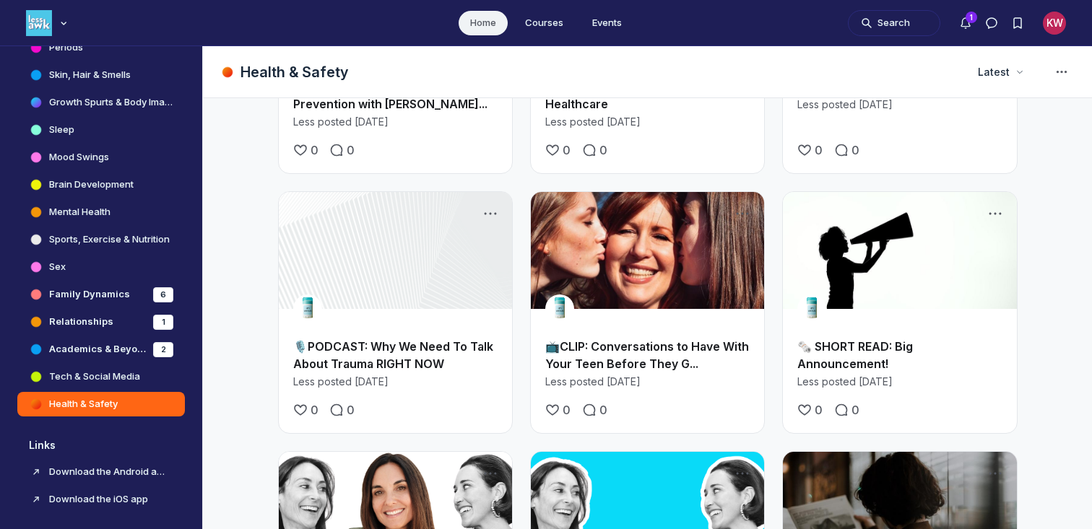
click at [680, 339] on link "📺CLIP: Conversations to Have With Your Teen Before They G..." at bounding box center [647, 355] width 204 height 32
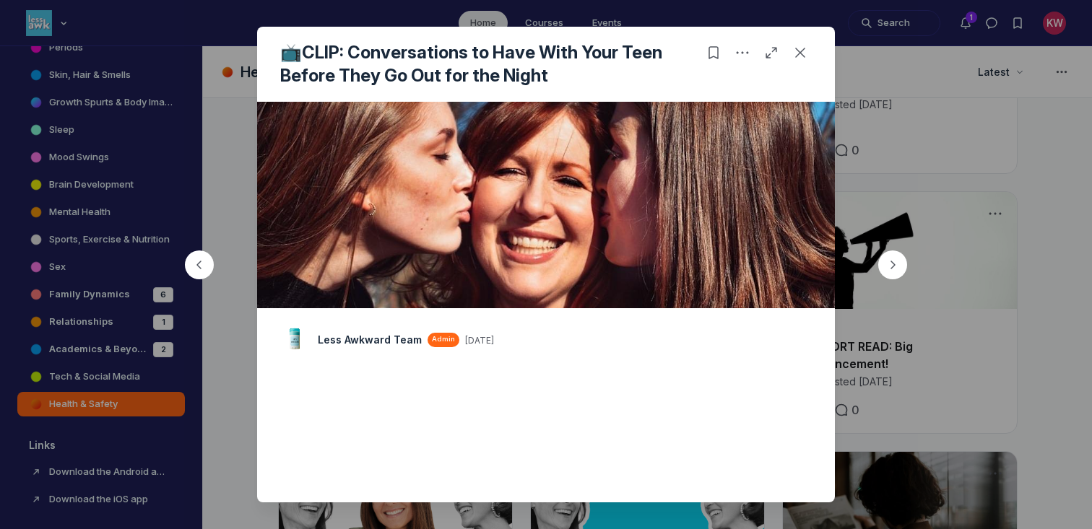
click at [917, 240] on button "button" at bounding box center [892, 264] width 69 height 69
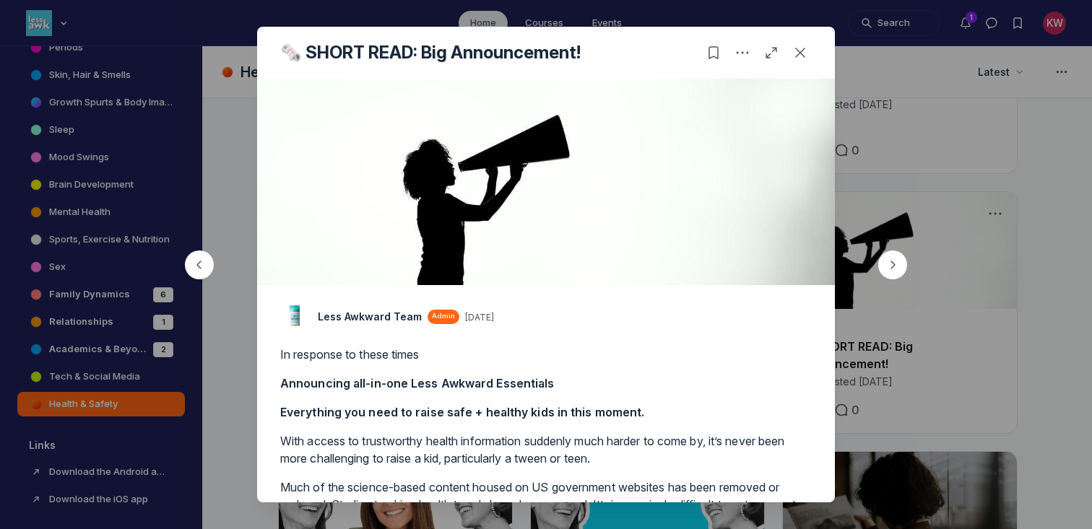
click at [1007, 234] on div at bounding box center [546, 264] width 1092 height 529
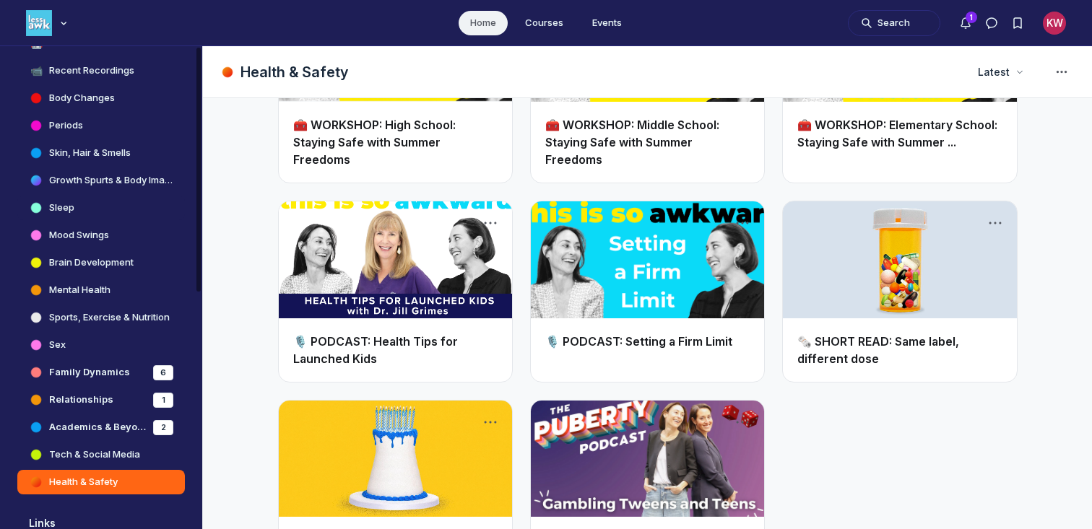
scroll to position [355, 0]
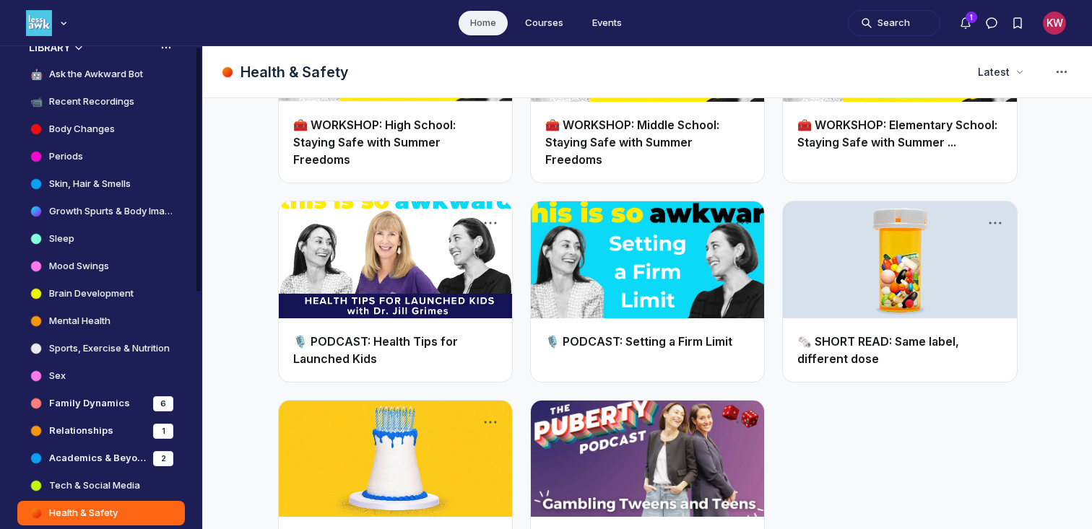
click at [72, 129] on h4 "Body Changes" at bounding box center [82, 129] width 66 height 14
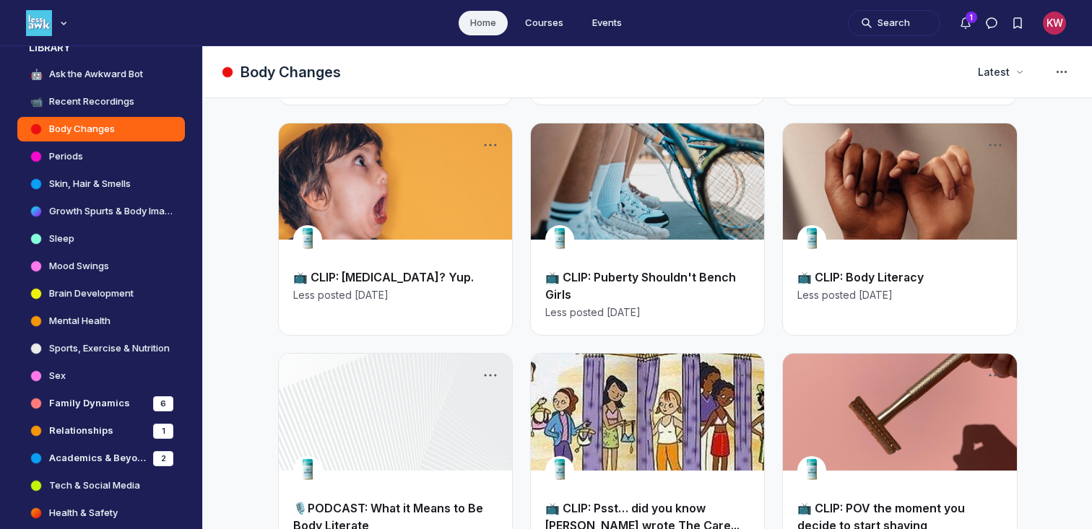
scroll to position [303, 0]
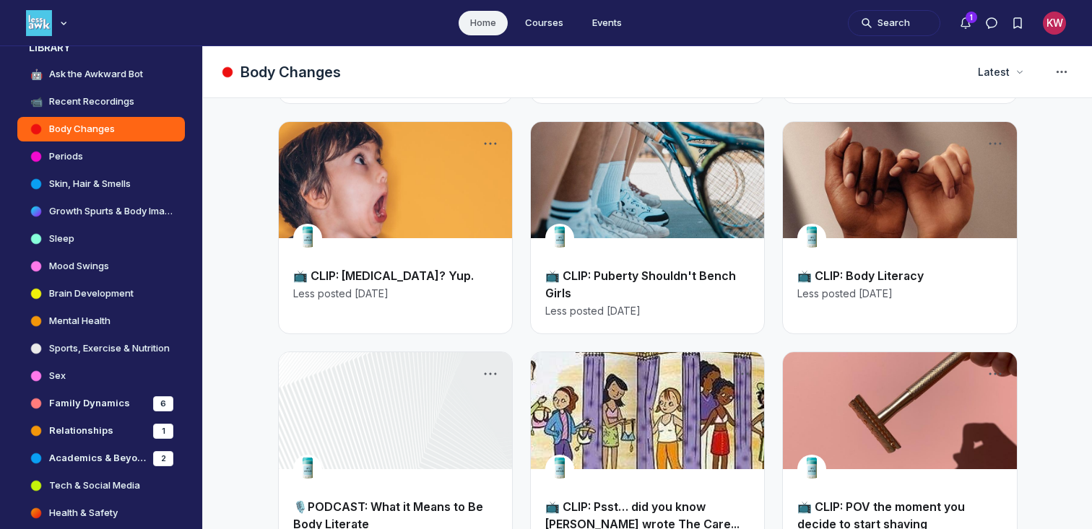
click at [874, 173] on link "Main Content" at bounding box center [899, 180] width 233 height 117
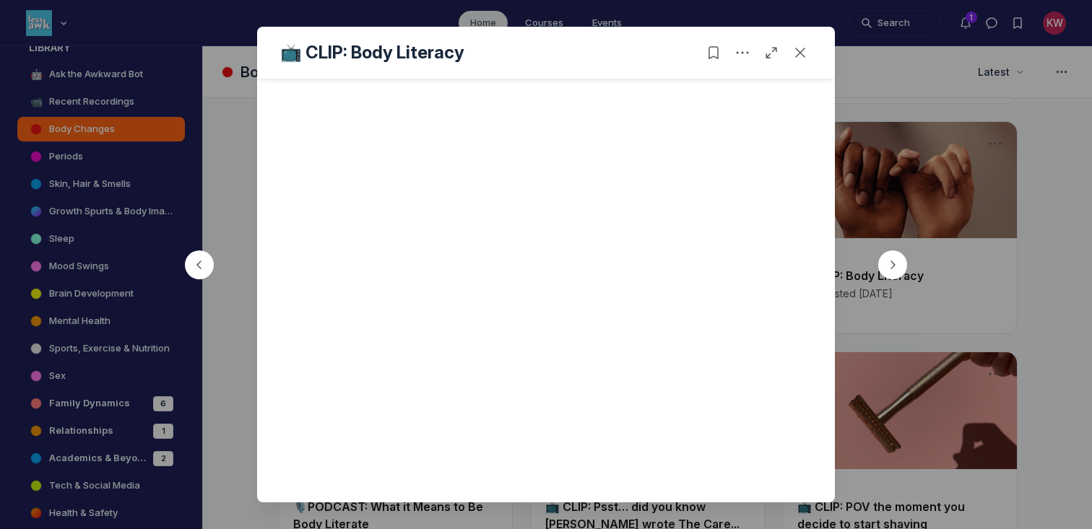
scroll to position [383, 0]
click at [805, 54] on icon "Close post" at bounding box center [800, 53] width 14 height 14
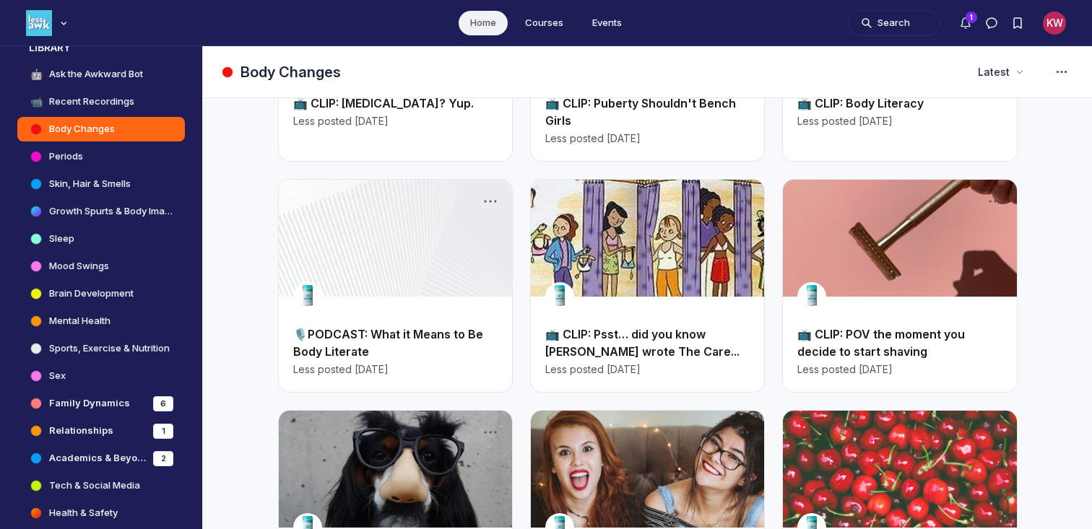
scroll to position [485, 0]
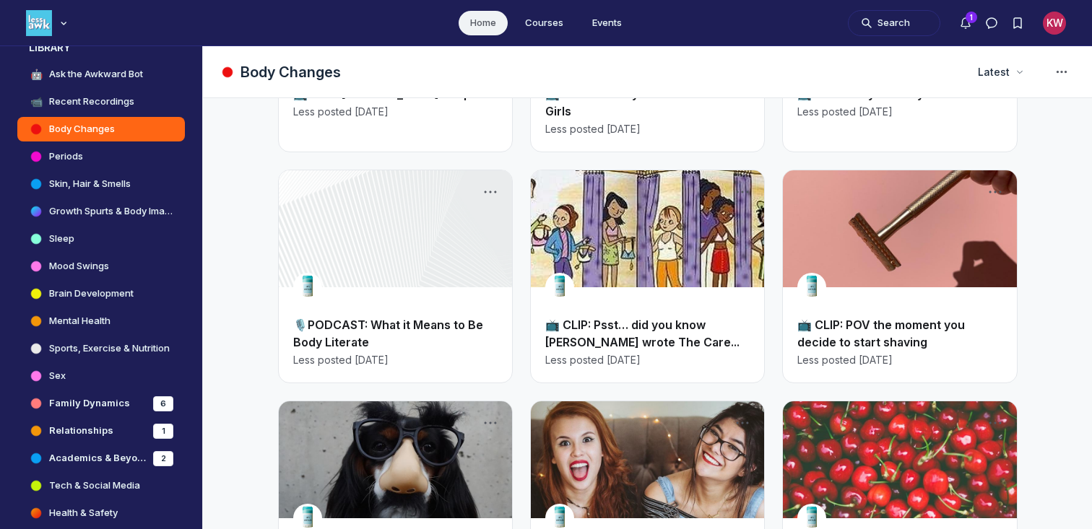
click at [616, 318] on link "📺 CLIP: Psst… did you know Cara Natterson wrote The Care..." at bounding box center [642, 334] width 194 height 32
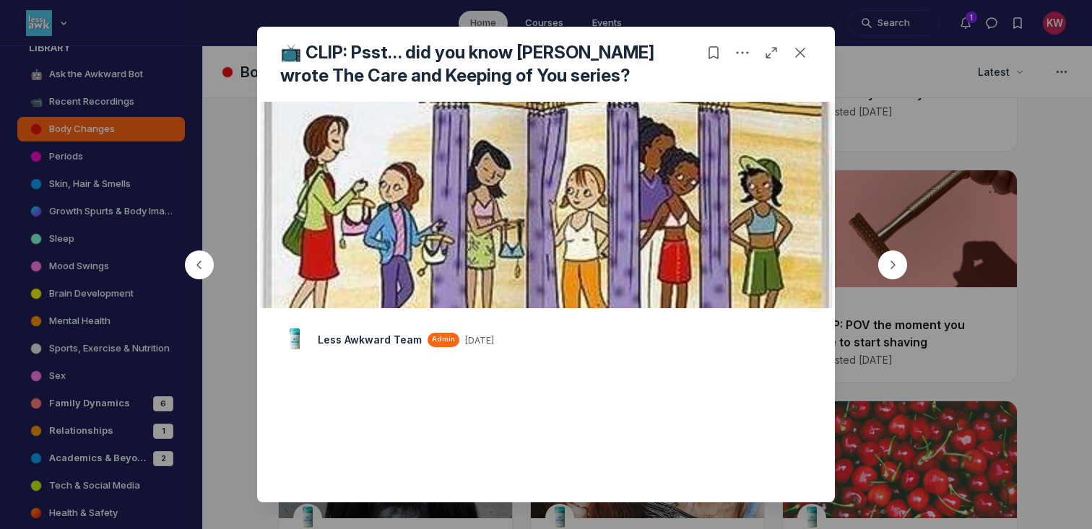
click at [874, 101] on div at bounding box center [546, 264] width 1092 height 529
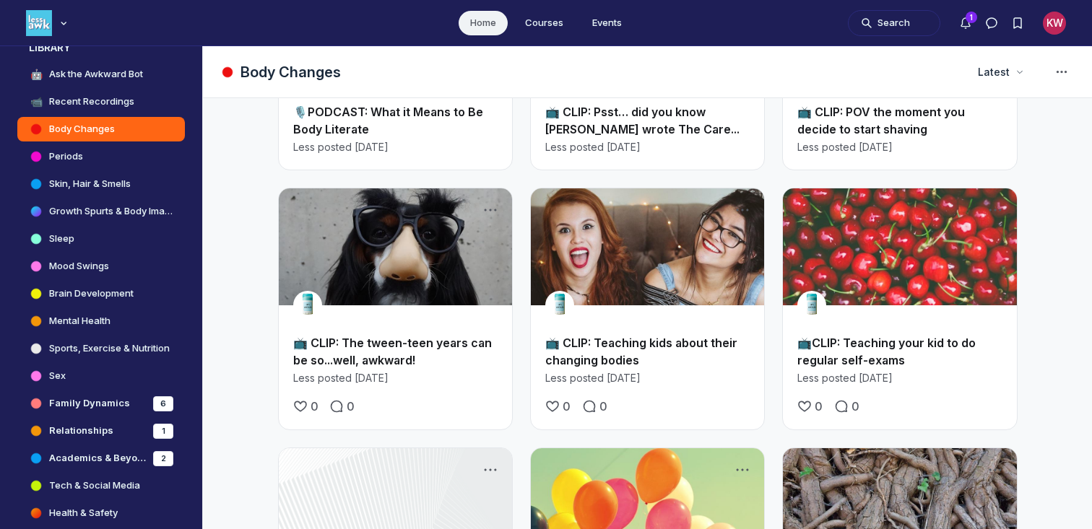
scroll to position [704, 0]
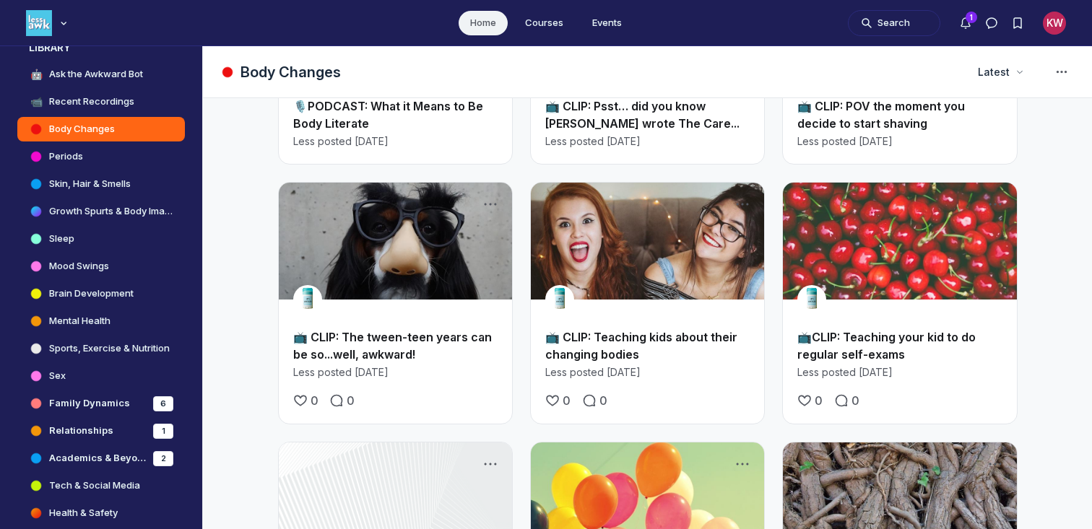
click at [619, 329] on h2 "📺 CLIP: Teaching kids about their changing bodies" at bounding box center [647, 346] width 204 height 35
click at [635, 330] on link "📺 CLIP: Teaching kids about their changing bodies" at bounding box center [641, 346] width 192 height 32
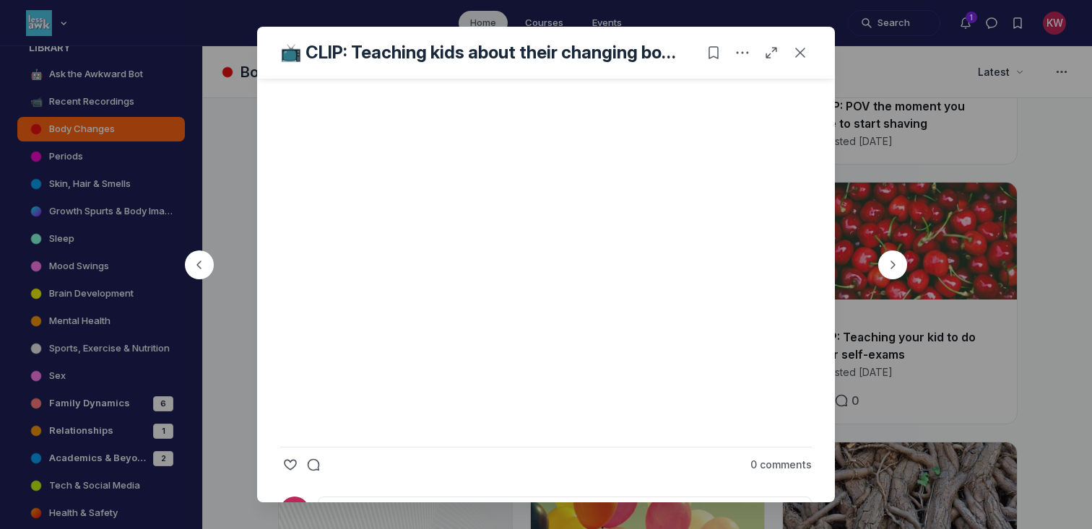
scroll to position [450, 0]
click at [1003, 98] on div at bounding box center [546, 264] width 1092 height 529
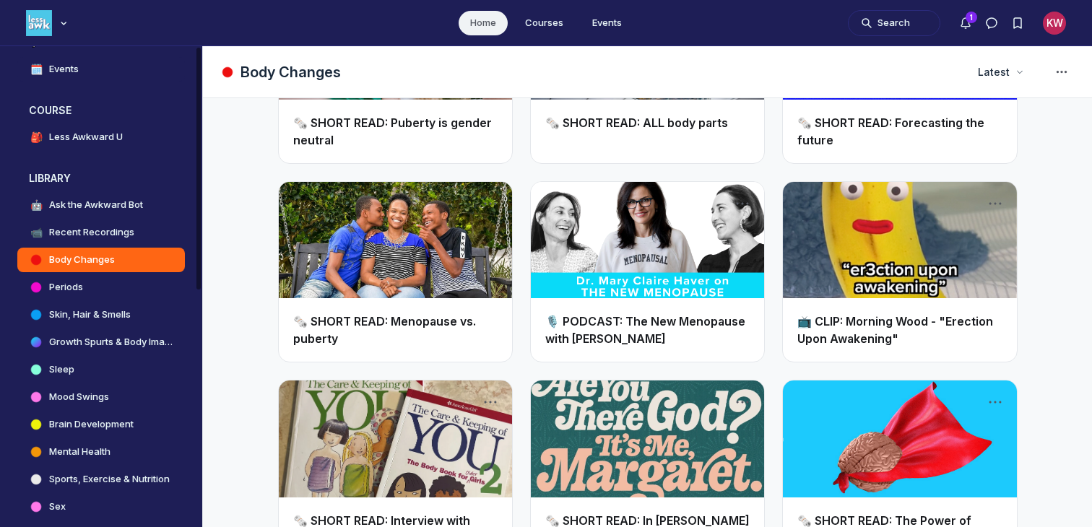
scroll to position [228, 0]
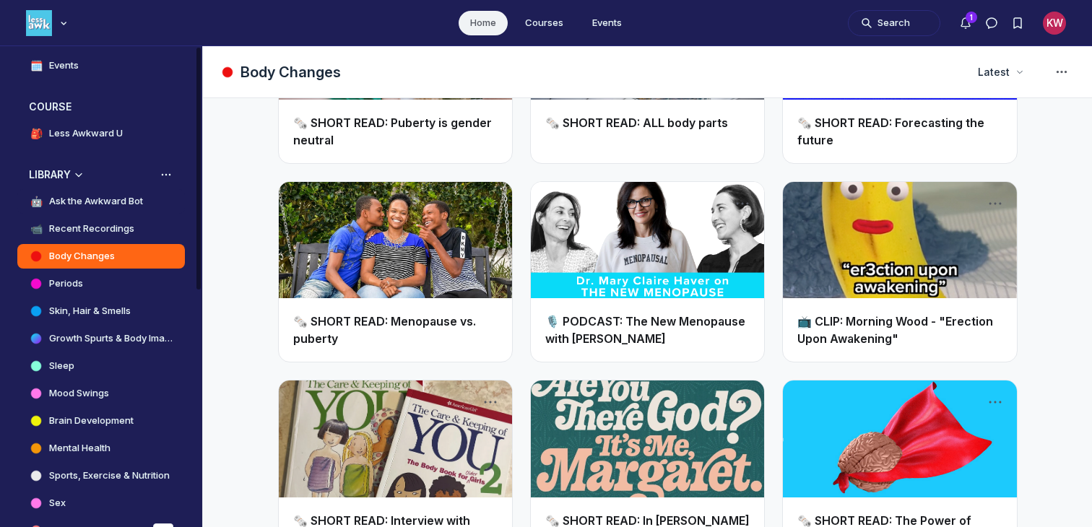
click at [85, 196] on h4 "Ask the Awkward Bot" at bounding box center [96, 201] width 94 height 14
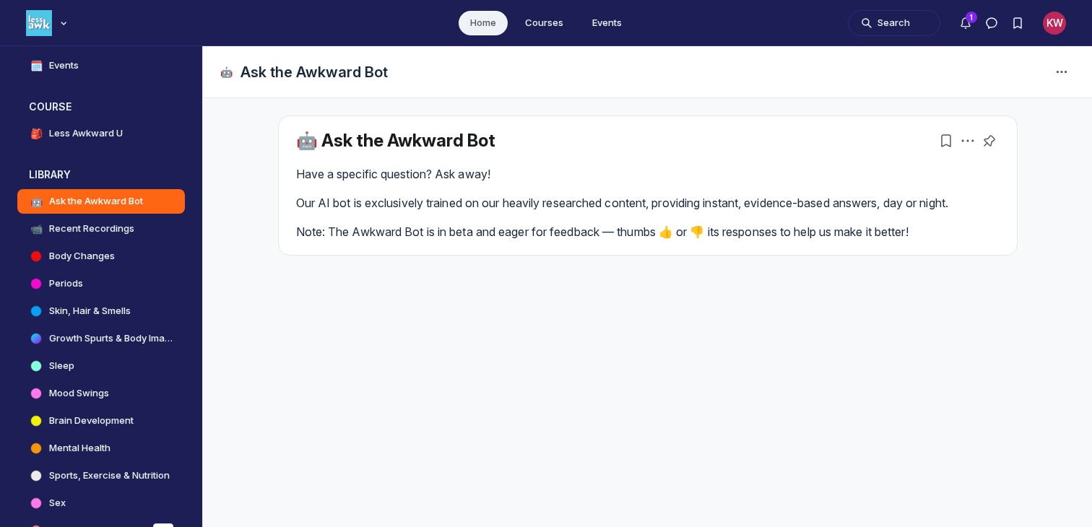
click at [524, 207] on p "Our AI bot is exclusively trained on our heavily researched content, providing …" at bounding box center [647, 202] width 703 height 17
click at [490, 243] on div "🤖 Ask the Awkward Bot Have a specific question? Ask away! Our AI bot is exclusi…" at bounding box center [648, 185] width 738 height 139
click at [568, 207] on p "Our AI bot is exclusively trained on our heavily researched content, providing …" at bounding box center [647, 202] width 703 height 17
click at [560, 240] on p "Note: The Awkward Bot is in beta and eager for feedback — thumbs 👍 or 👎 its res…" at bounding box center [647, 231] width 703 height 17
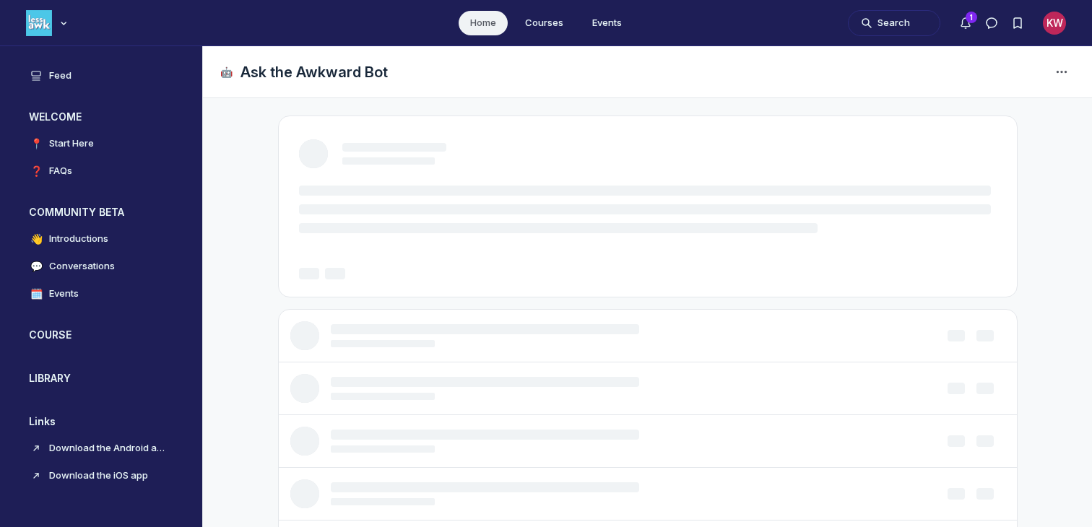
scroll to position [3992, 2766]
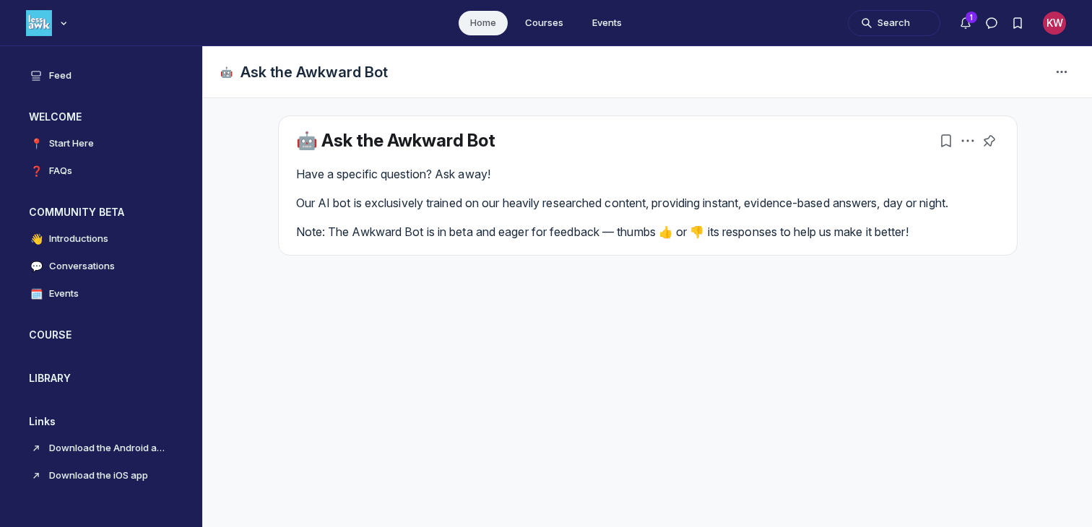
click at [296, 149] on link "🤖 Ask the Awkward Bot" at bounding box center [395, 140] width 199 height 21
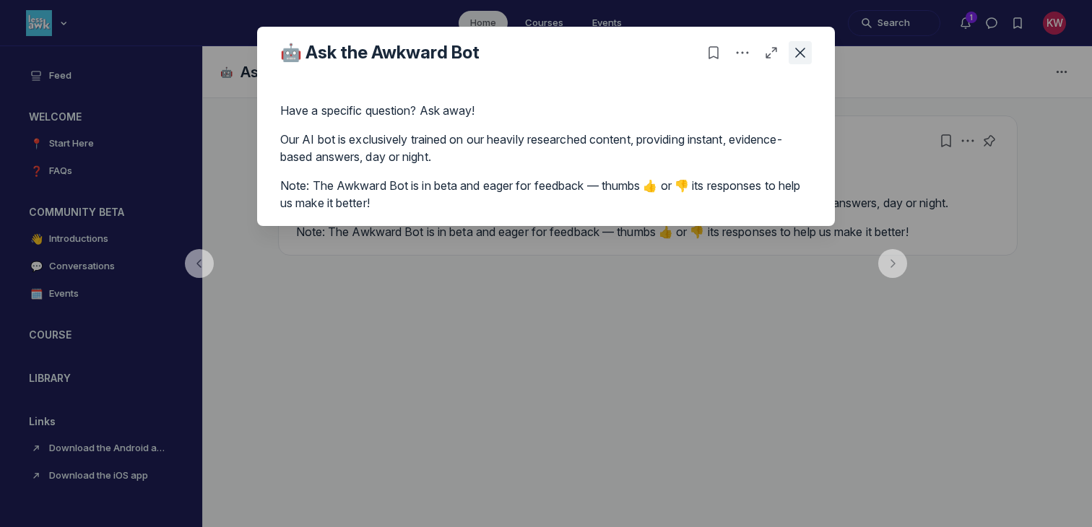
click at [806, 53] on icon "Close post" at bounding box center [800, 53] width 14 height 14
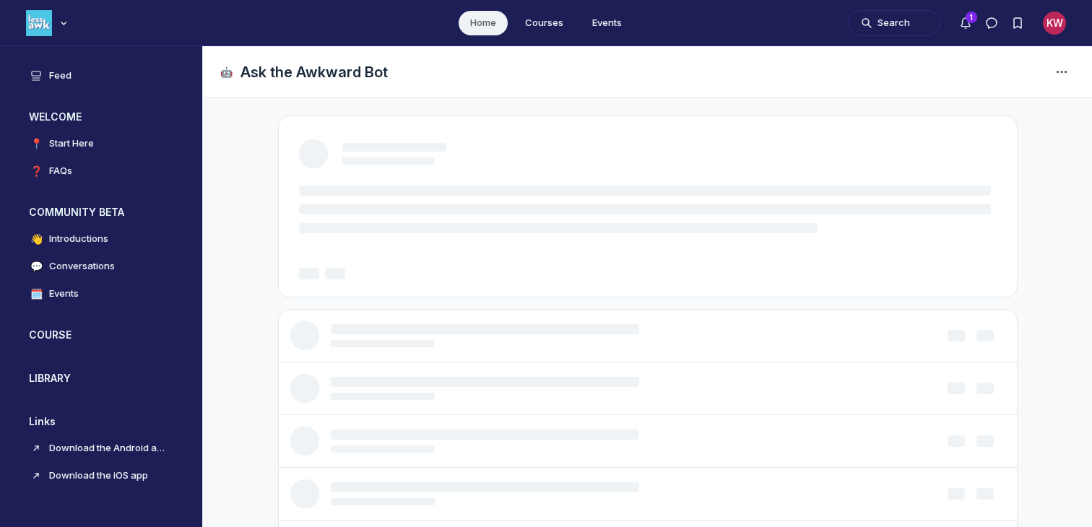
scroll to position [3992, 2766]
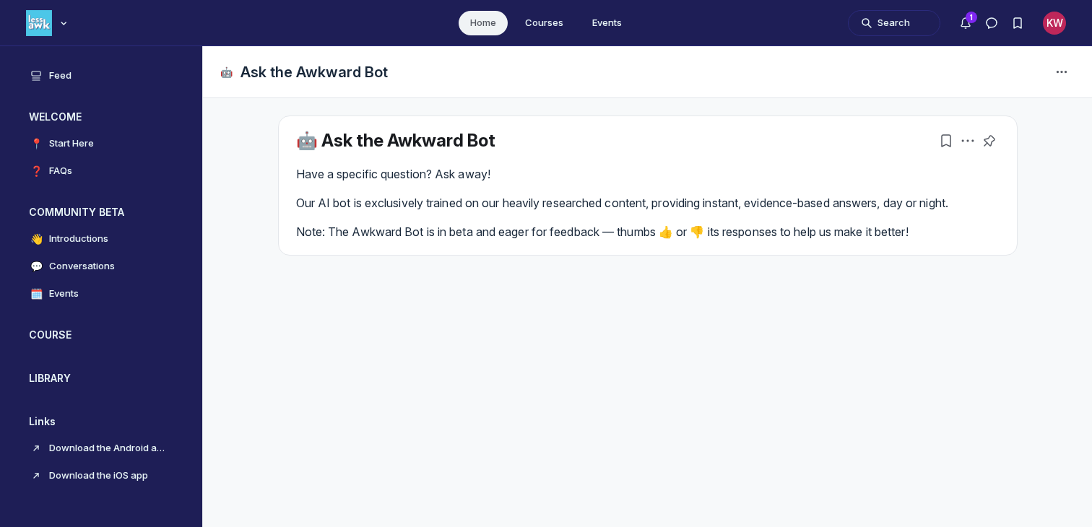
click at [373, 124] on div "🤖 Ask the Awkward Bot Have a specific question? Ask away! Our AI bot is exclusi…" at bounding box center [648, 185] width 738 height 139
click at [354, 139] on link "🤖 Ask the Awkward Bot" at bounding box center [395, 140] width 199 height 21
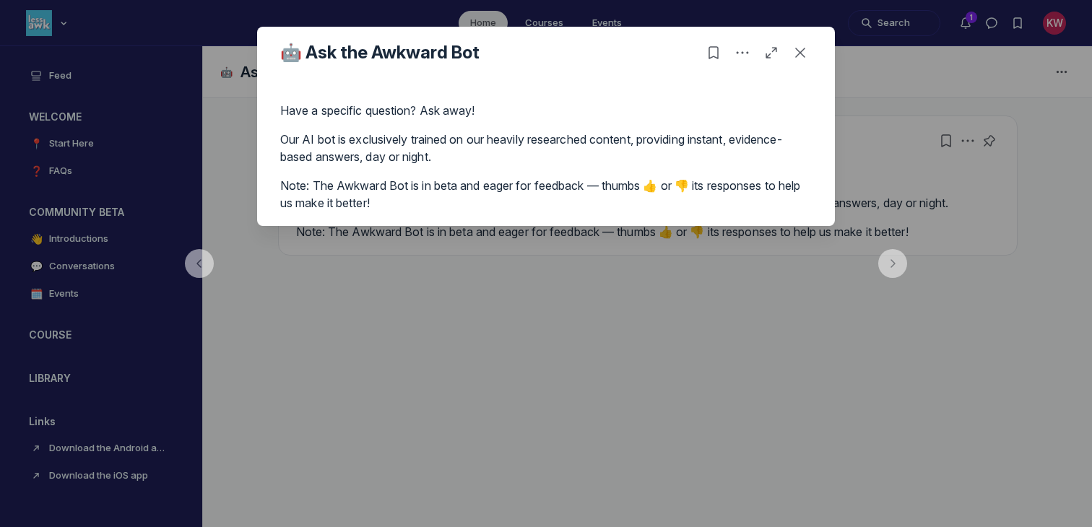
click at [812, 50] on div "🤖 Ask the Awkward Bot" at bounding box center [546, 53] width 578 height 52
click at [801, 51] on use "Close post" at bounding box center [800, 53] width 10 height 10
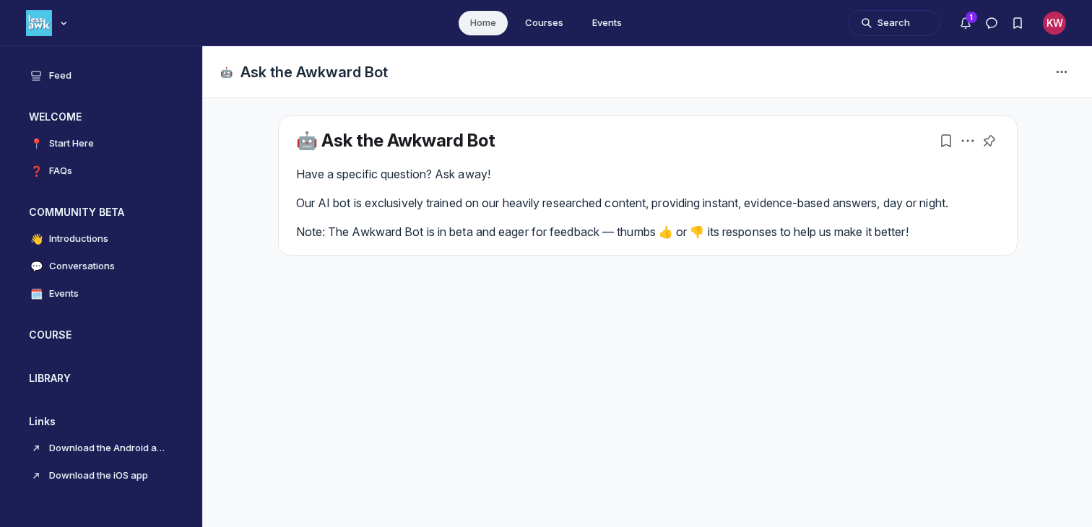
click at [675, 287] on div "🤖 Ask the Awkward Bot Have a specific question? Ask away! Our AI bot is exclusi…" at bounding box center [648, 203] width 740 height 175
click at [688, 179] on p "Have a specific question? Ask away!" at bounding box center [647, 173] width 703 height 17
click at [503, 152] on div "🤖 Ask the Awkward Bot Have a specific question? Ask away! Our AI bot is exclusi…" at bounding box center [648, 185] width 738 height 139
click at [468, 143] on link "🤖 Ask the Awkward Bot" at bounding box center [395, 140] width 199 height 21
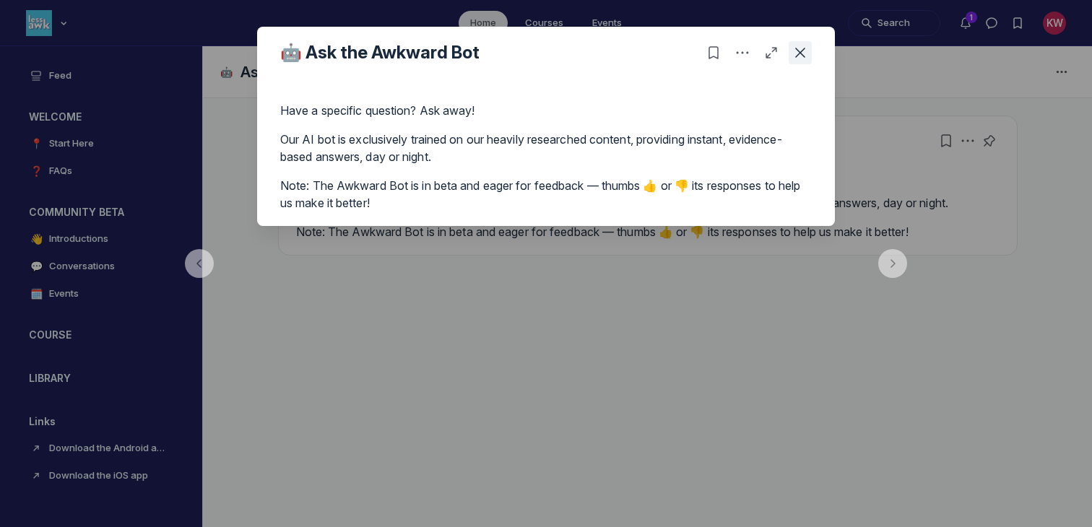
click at [801, 48] on icon "Close post" at bounding box center [800, 53] width 14 height 14
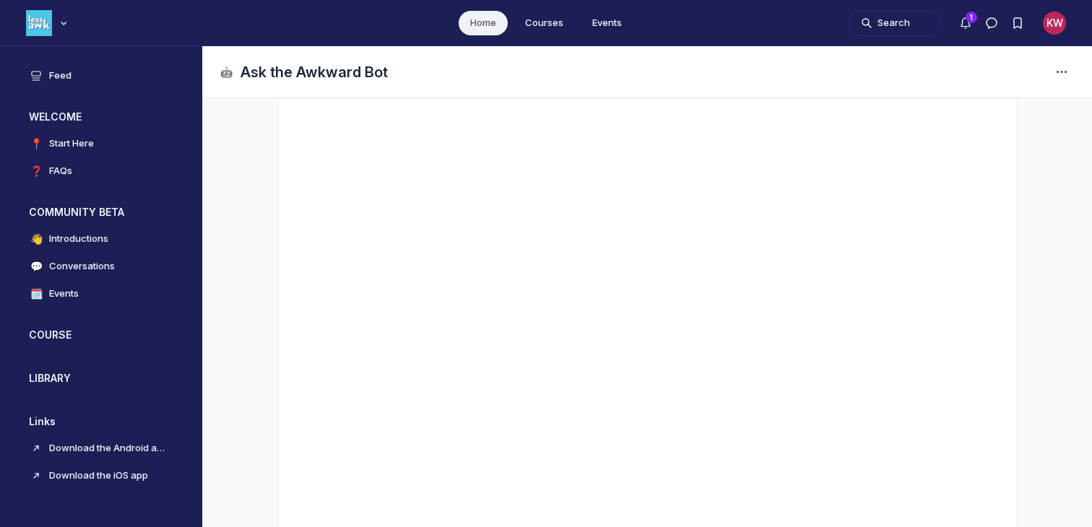
scroll to position [295, 0]
